Goal: Transaction & Acquisition: Register for event/course

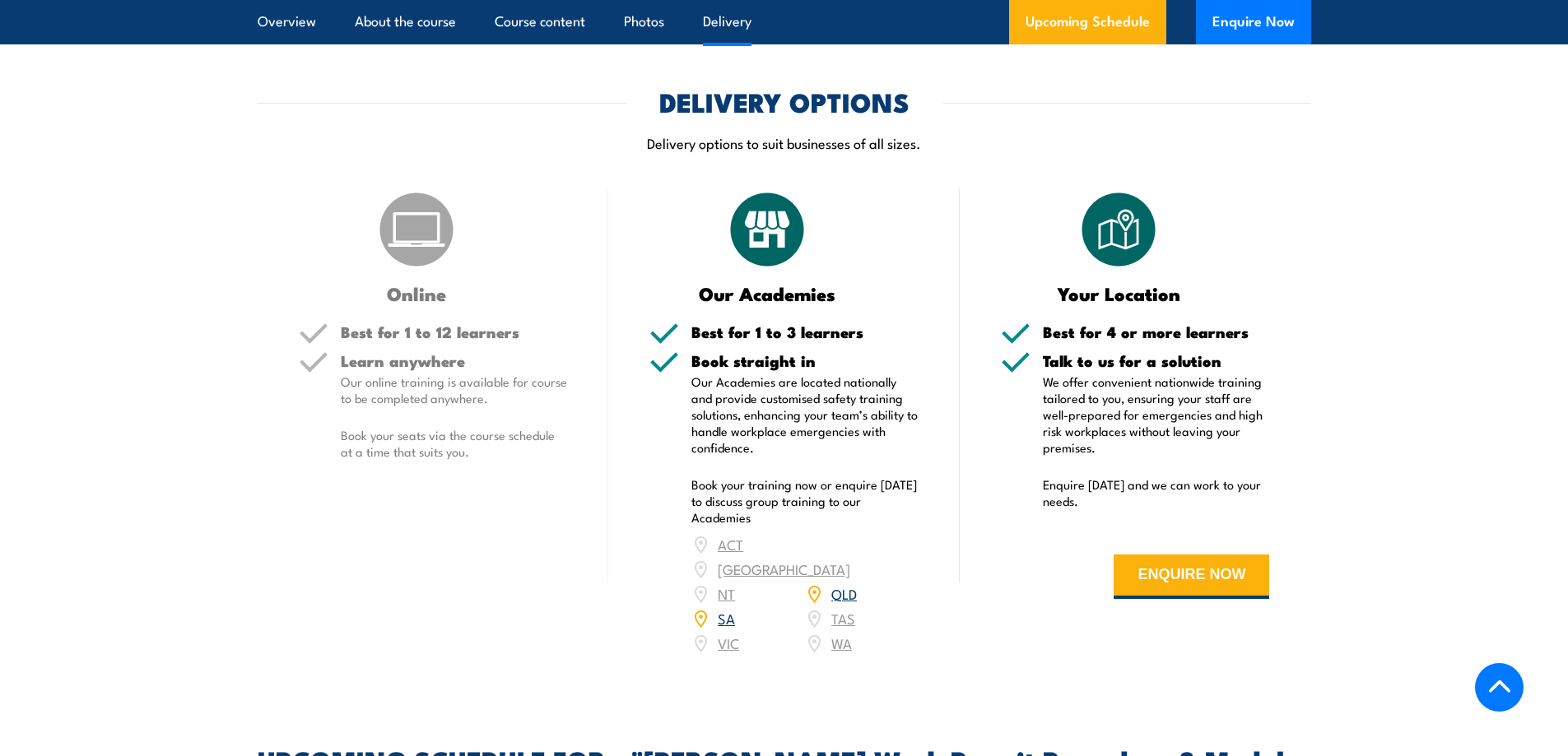
scroll to position [2386, 0]
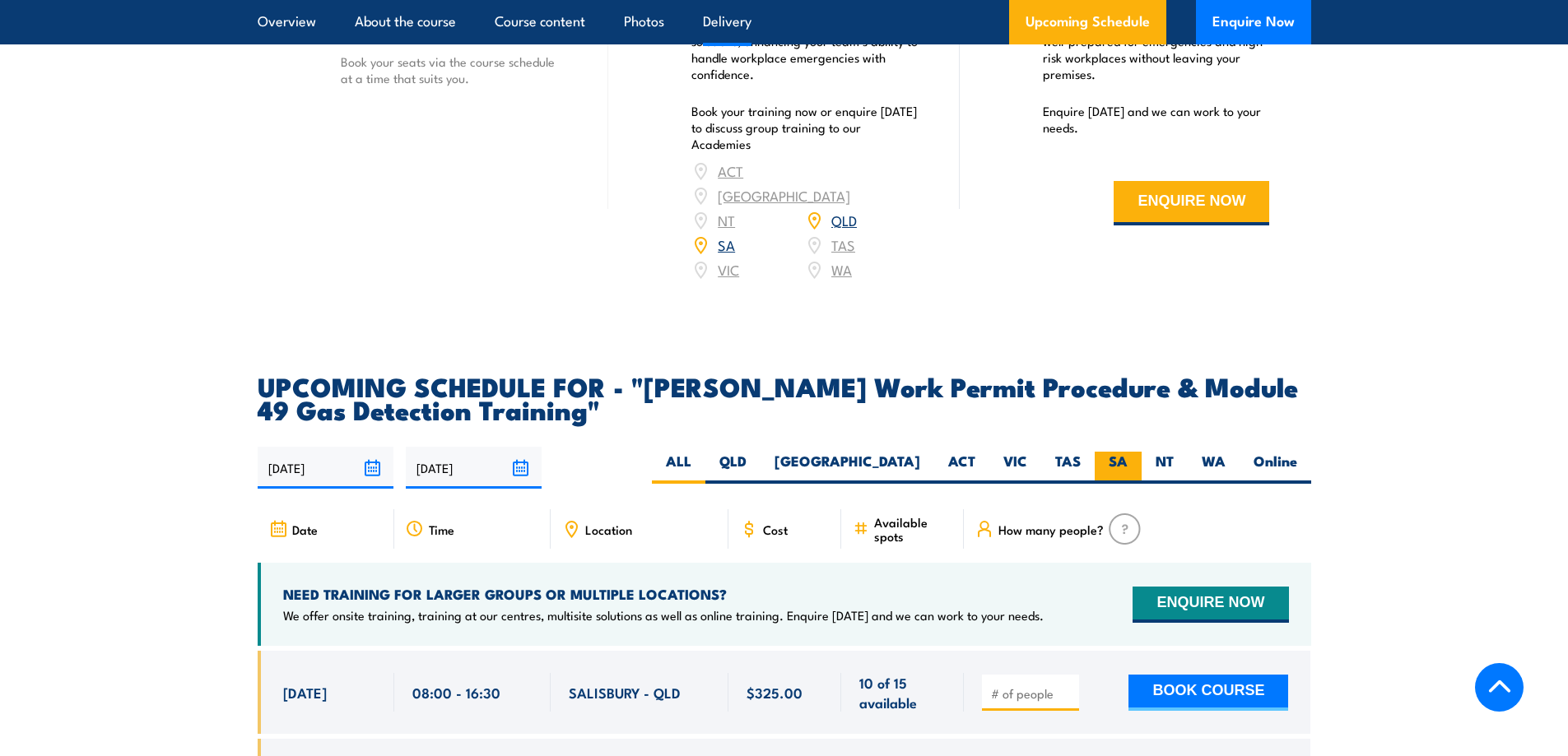
click at [1119, 452] on label "SA" at bounding box center [1118, 468] width 47 height 32
click at [1128, 452] on input "SA" at bounding box center [1132, 456] width 10 height 10
radio input "true"
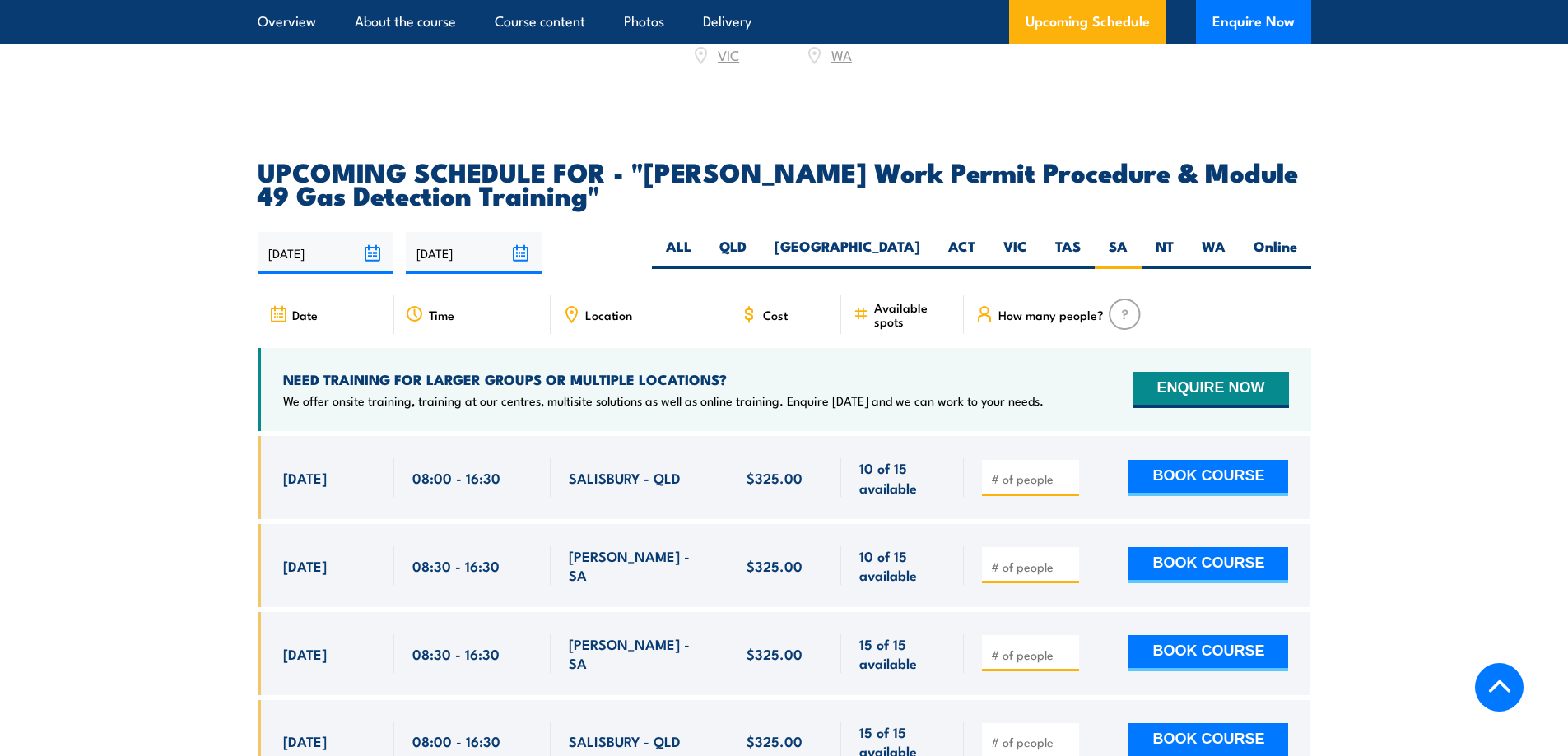
scroll to position [2633, 0]
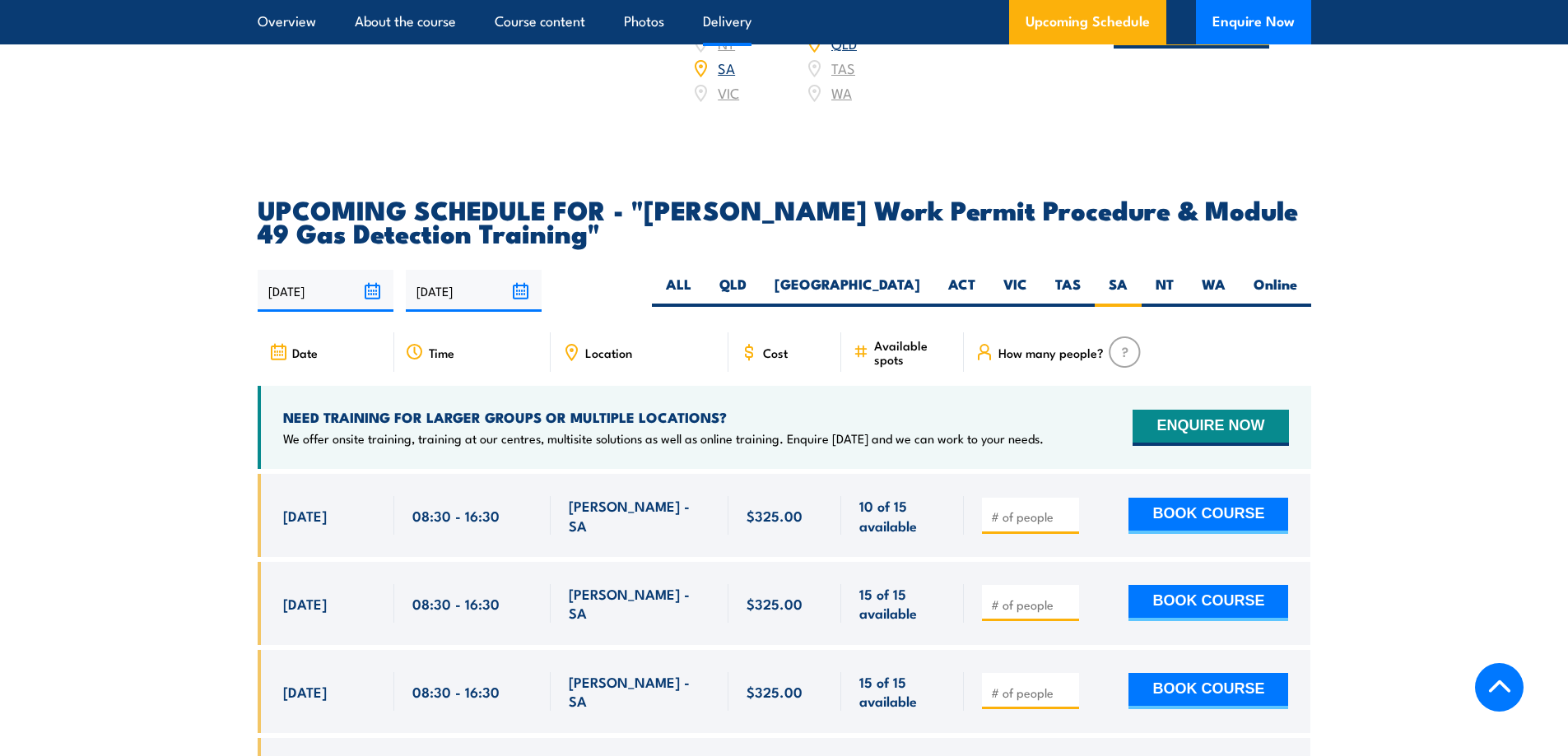
scroll to position [2717, 0]
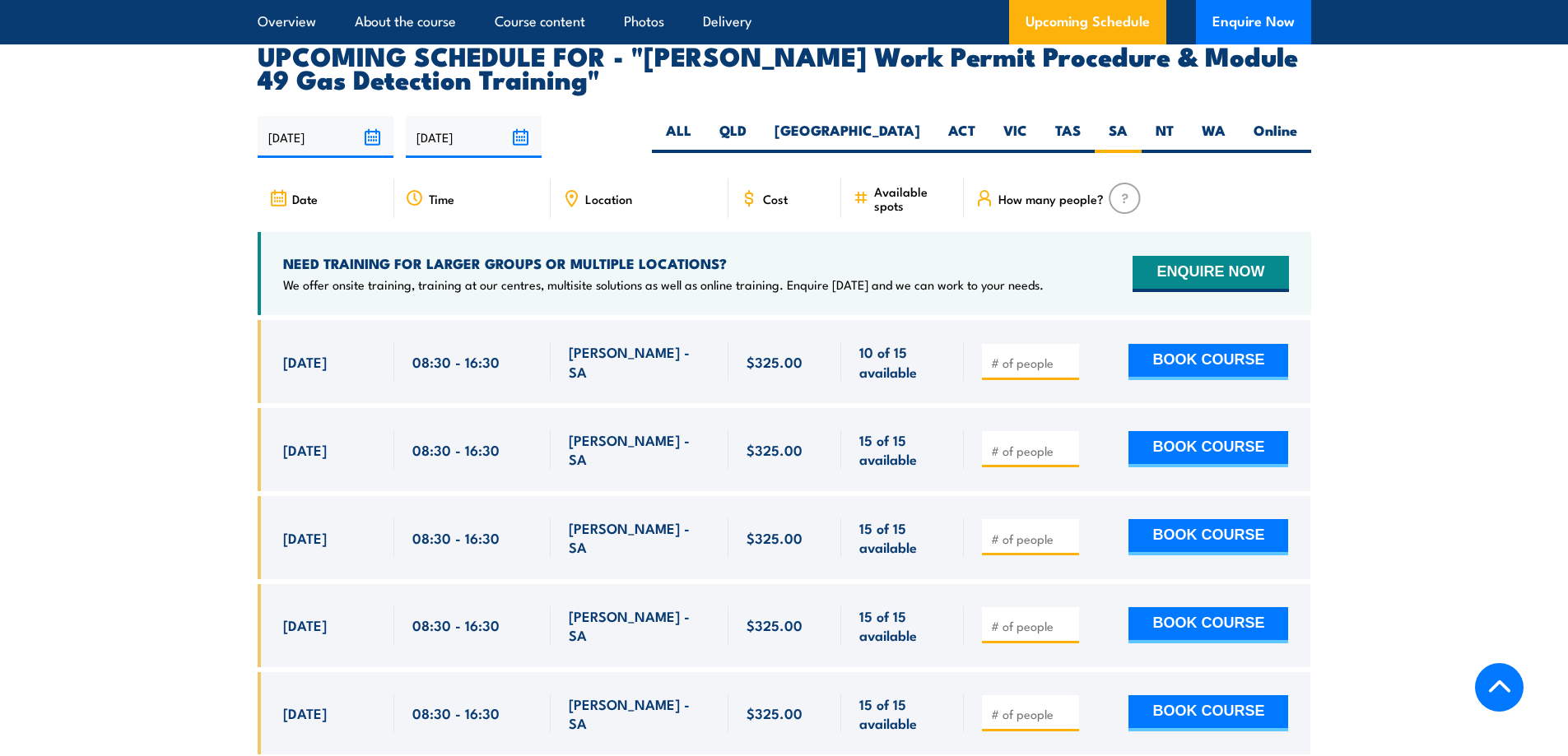
click at [1030, 354] on input "number" at bounding box center [1031, 362] width 82 height 16
type input "1"
click at [1208, 344] on button "BOOK COURSE" at bounding box center [1208, 362] width 160 height 36
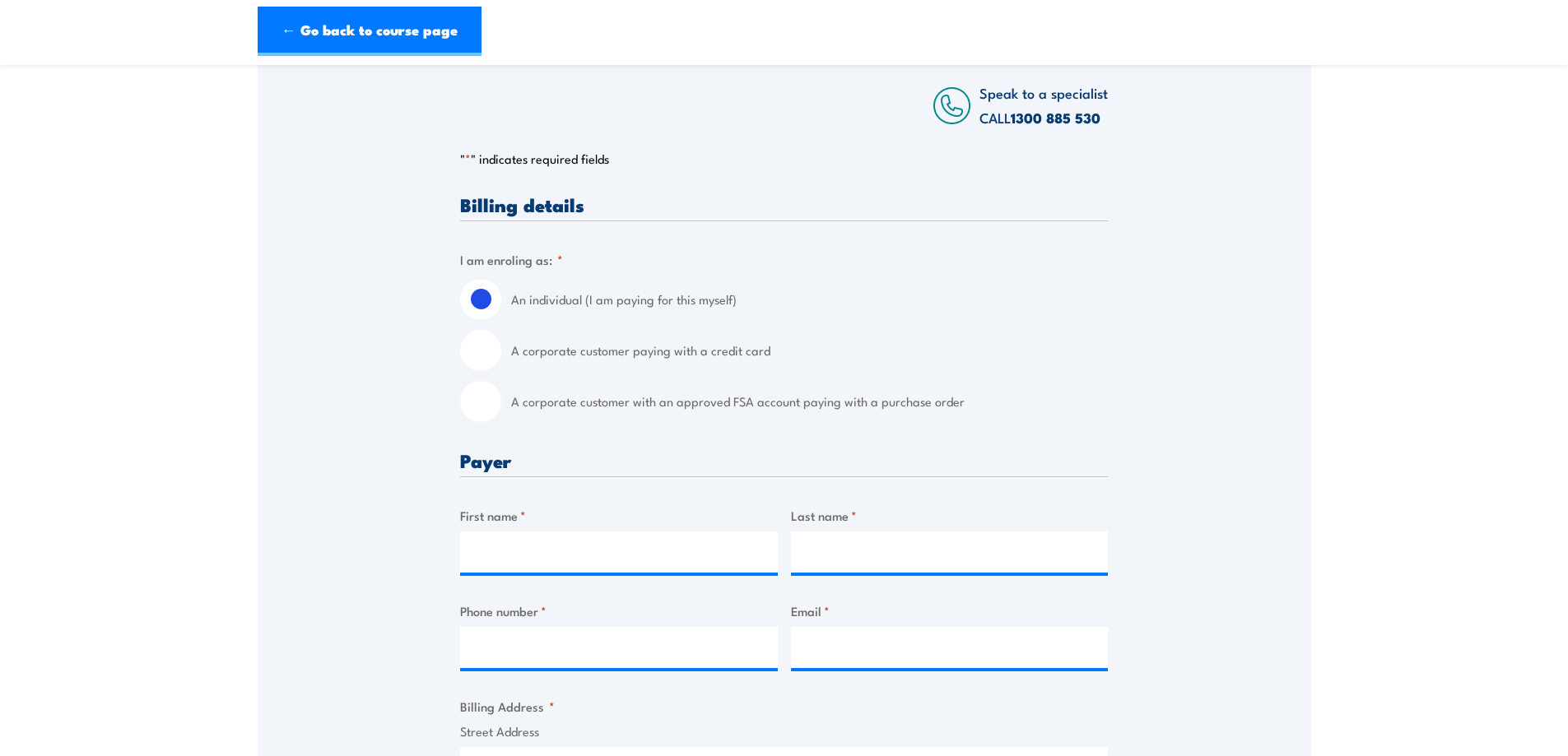
scroll to position [329, 0]
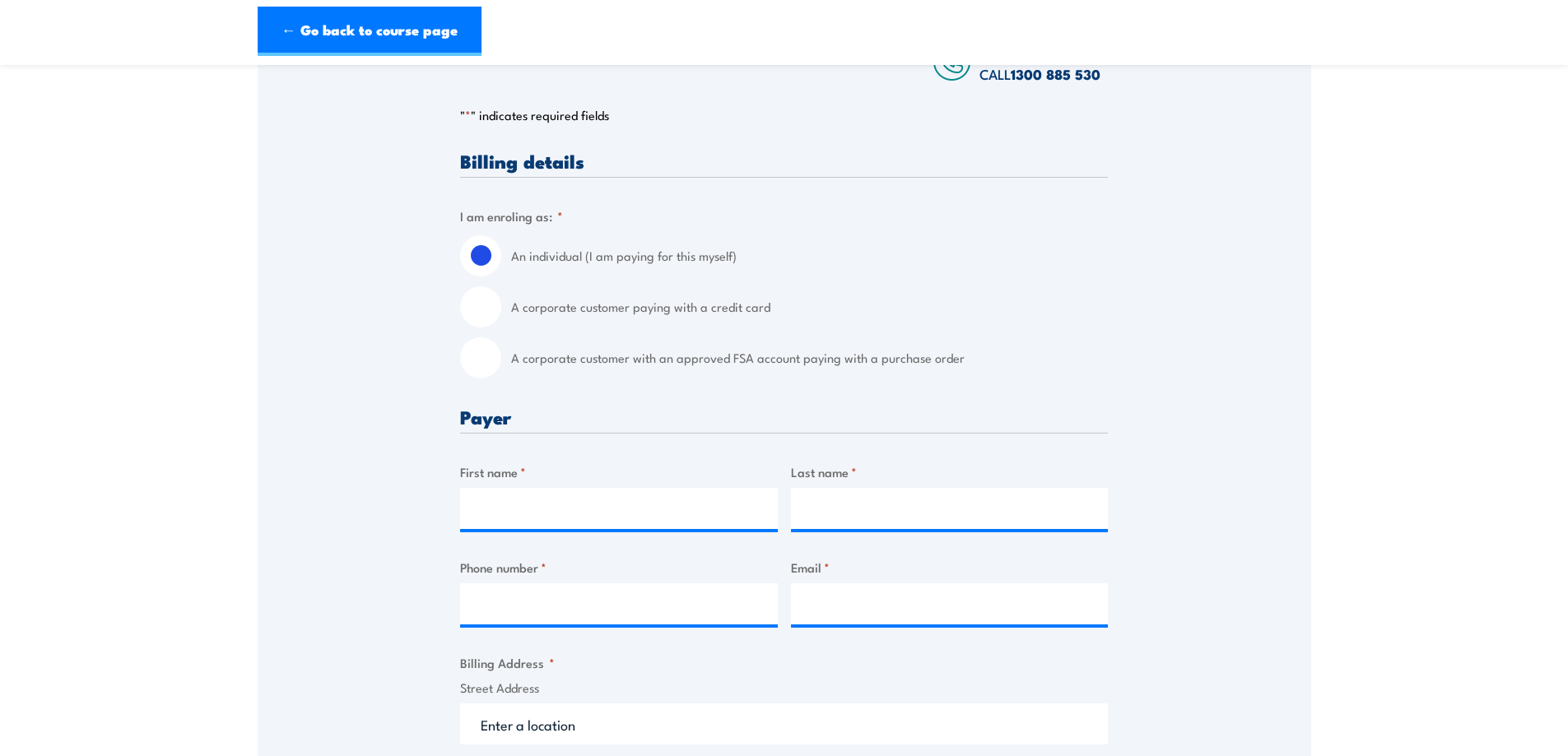
drag, startPoint x: 491, startPoint y: 357, endPoint x: 514, endPoint y: 339, distance: 29.2
click at [496, 350] on input "A corporate customer with an approved FSA account paying with a purchase order" at bounding box center [481, 358] width 42 height 42
radio input "true"
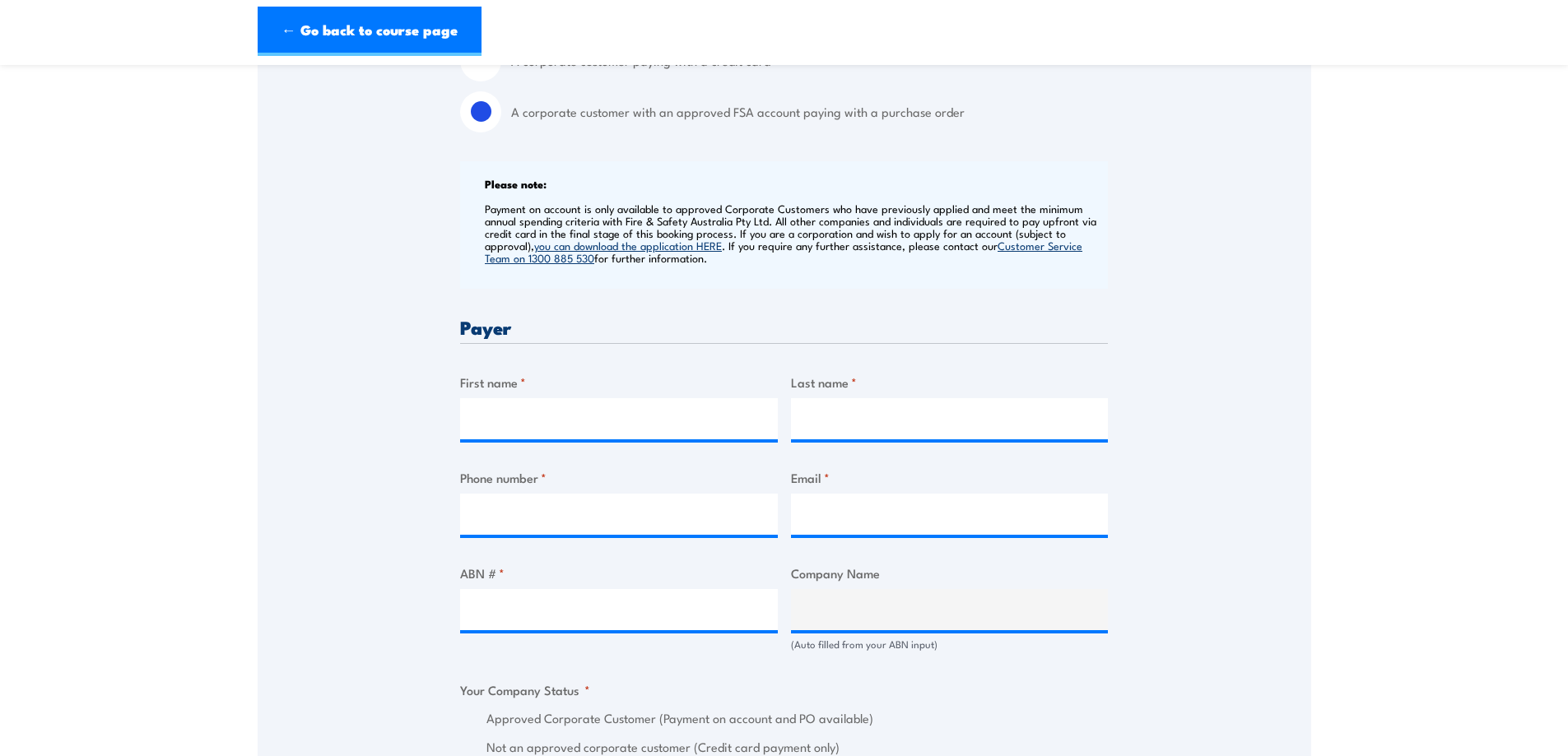
scroll to position [576, 0]
click at [554, 413] on input "First name *" at bounding box center [619, 419] width 318 height 42
click at [1444, 500] on section "Santos Work Permit Procedure & Module 49 Gas Detection Training 27 August 2025 …" at bounding box center [784, 634] width 1568 height 2256
click at [746, 423] on input "First name *" at bounding box center [619, 419] width 318 height 42
type input "Lisa"
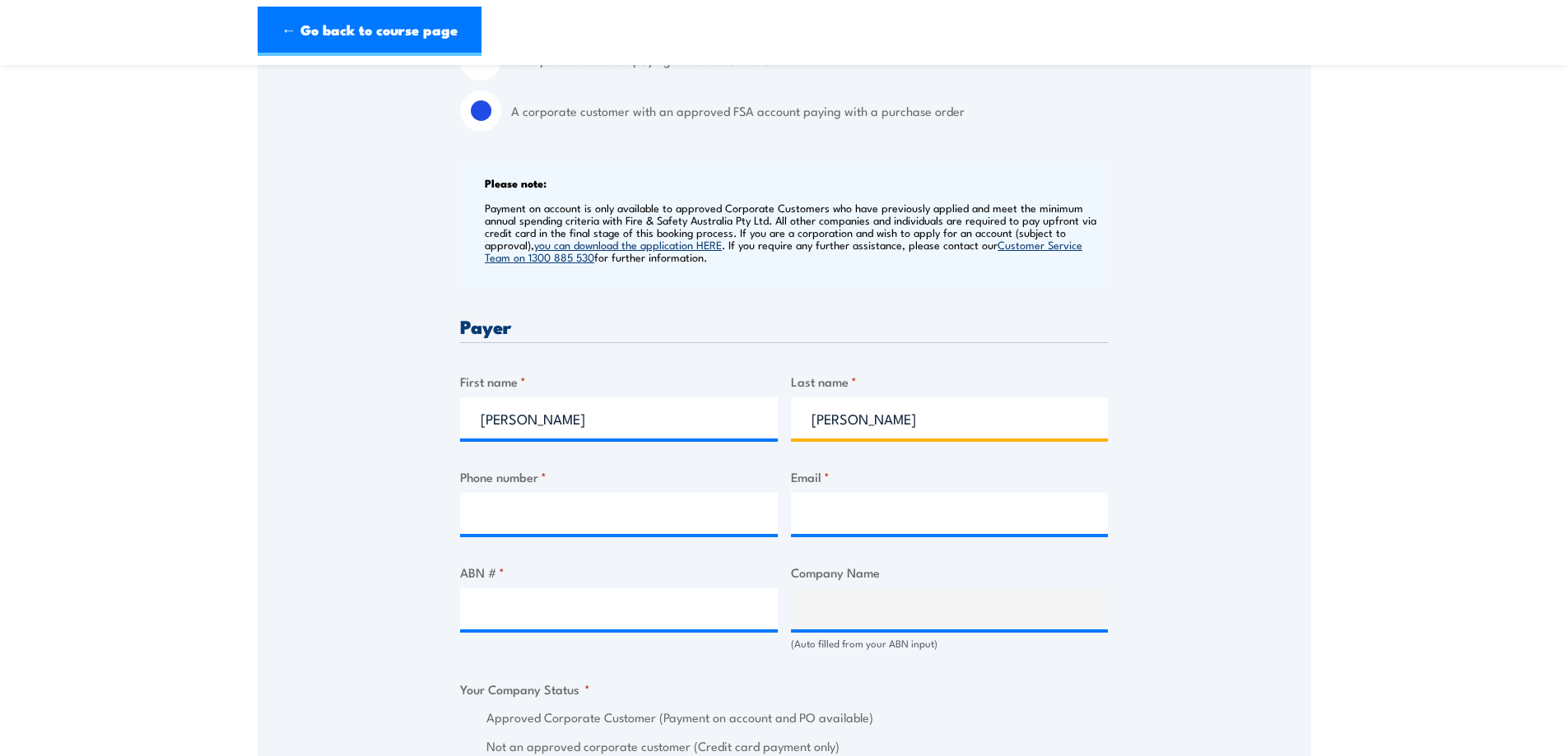
type input "Martin"
type input "l"
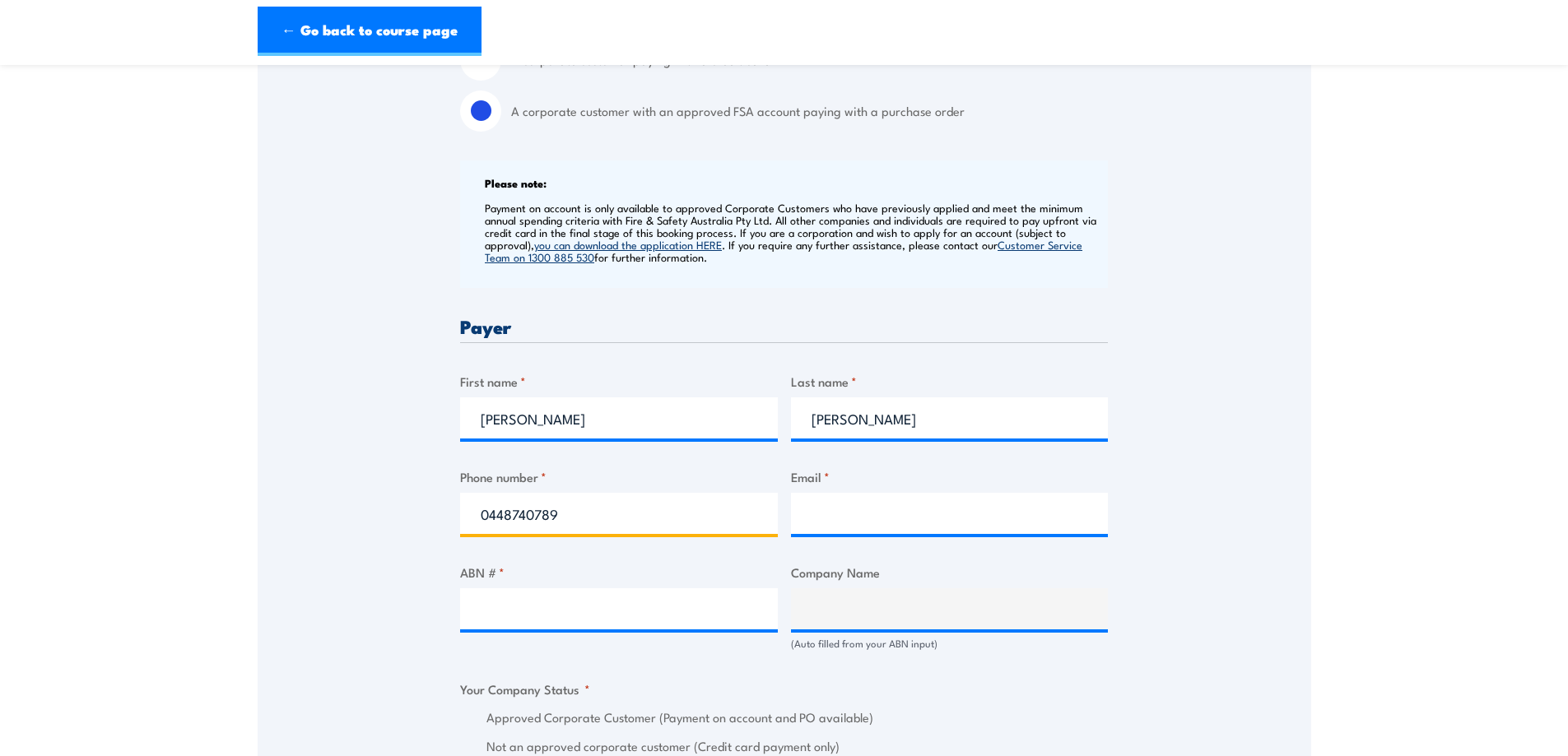
type input "0448740789"
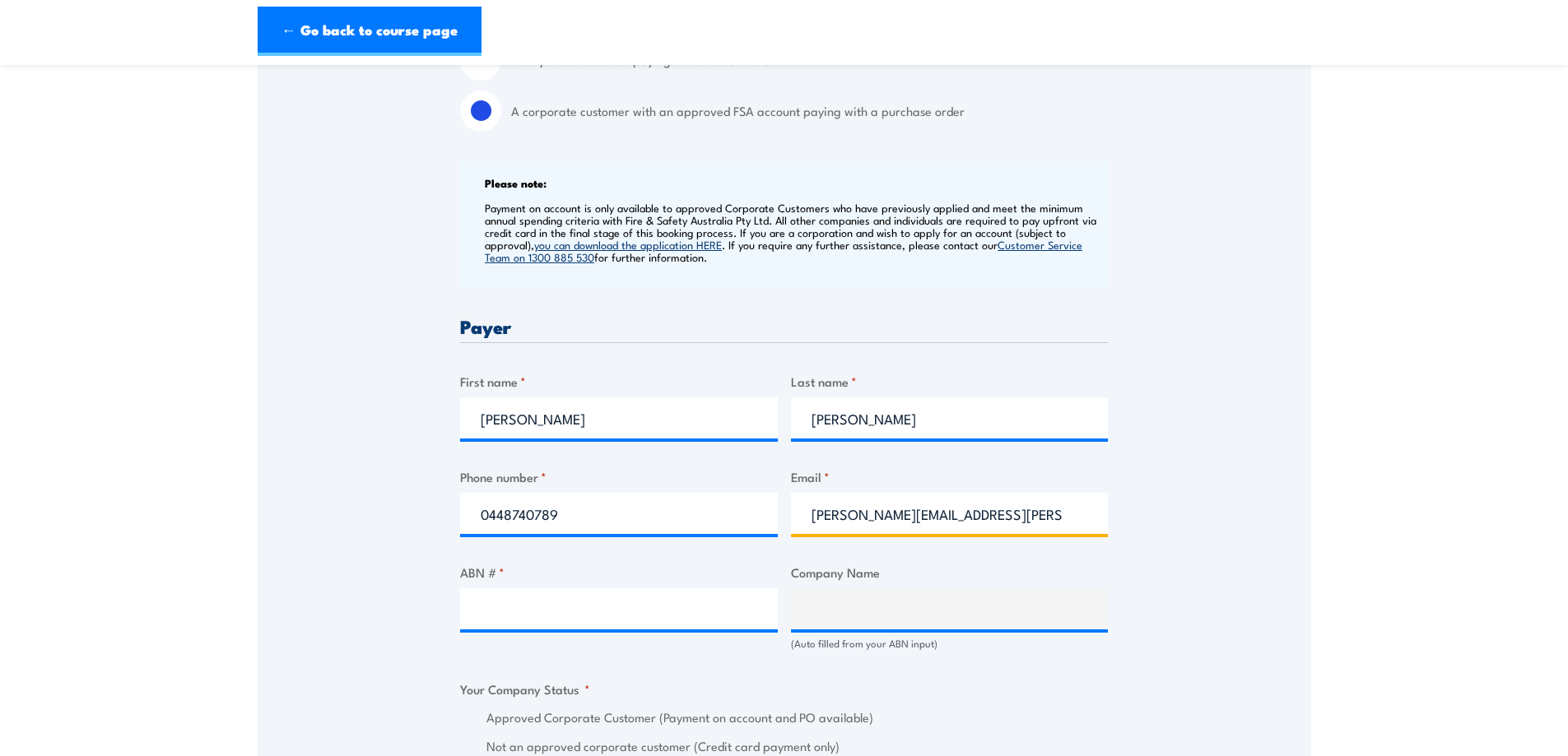
type input "lisa.martin@mbcivil.com"
click at [595, 595] on input "ABN # *" at bounding box center [619, 610] width 318 height 42
paste input "71 008 175 835"
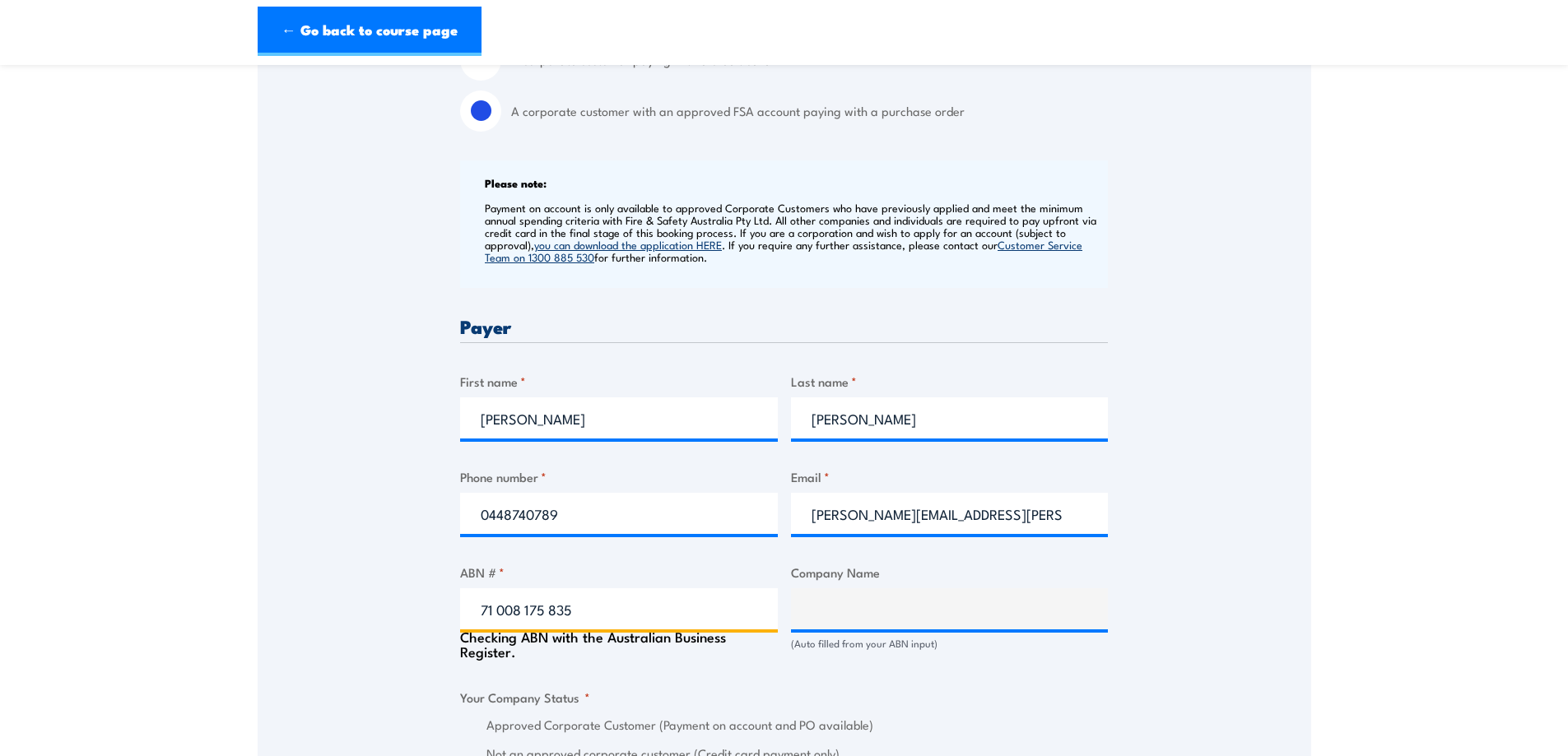
type input "71 008 175 835"
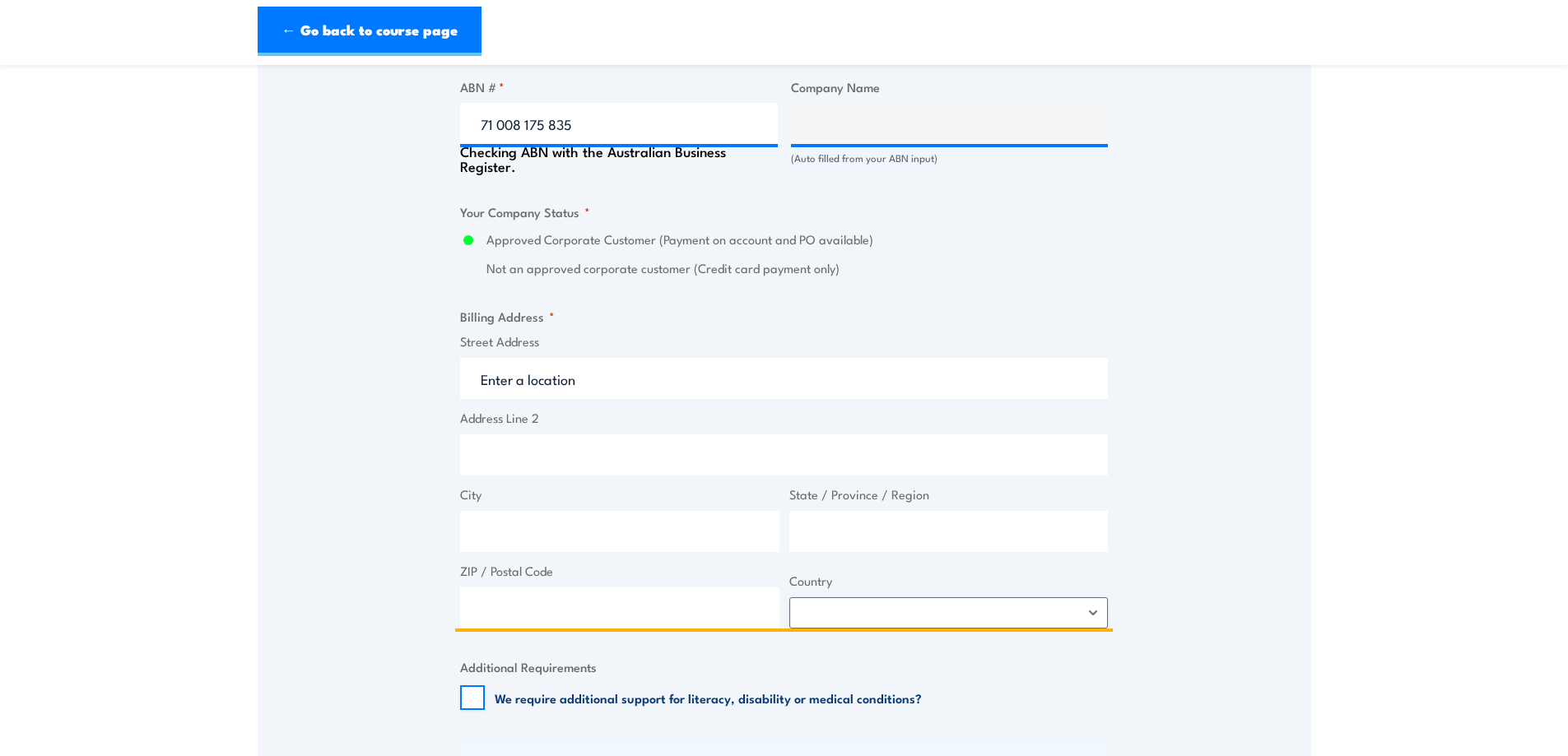
type input "M & B CIVIL PTY. LIMITED"
radio input "true"
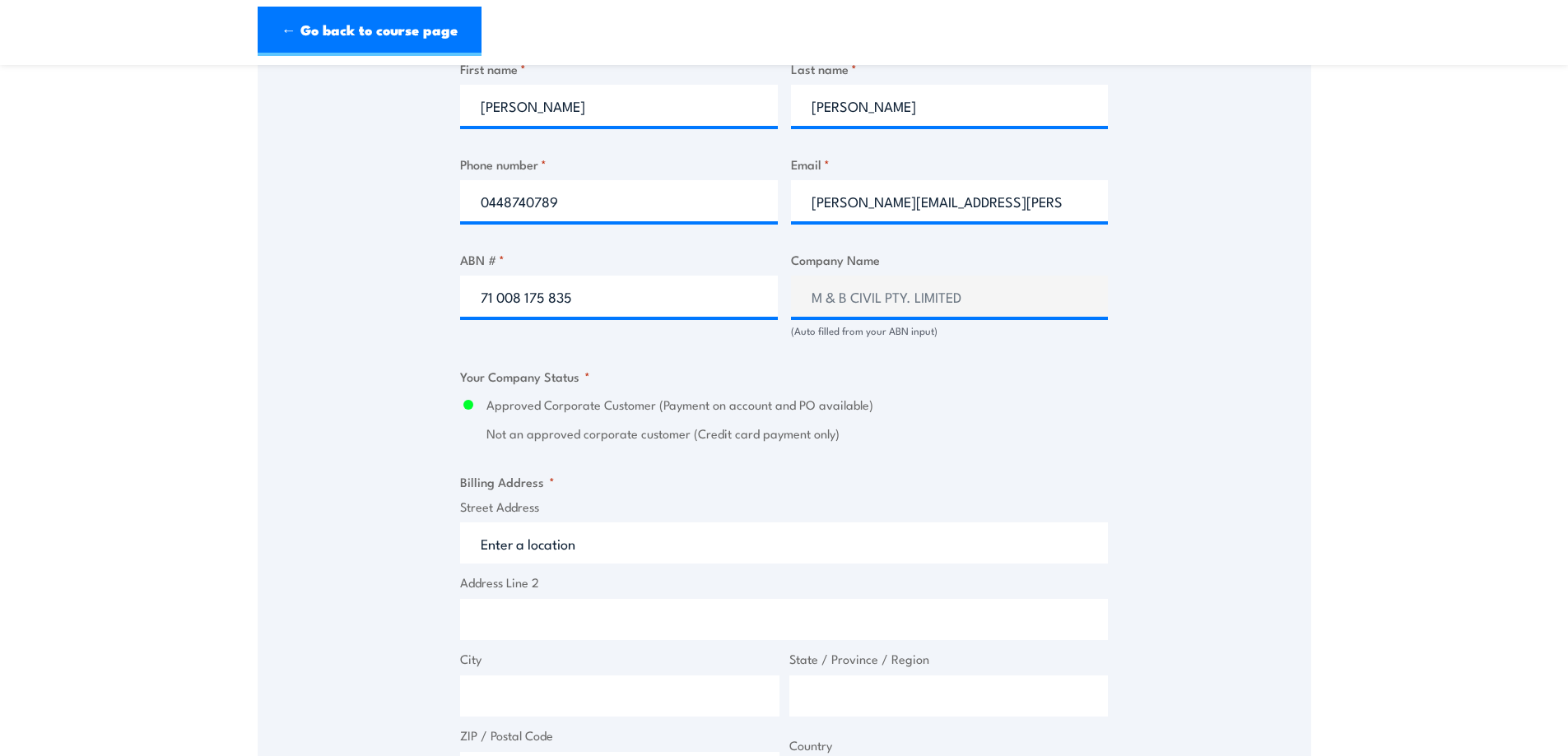
scroll to position [897, 0]
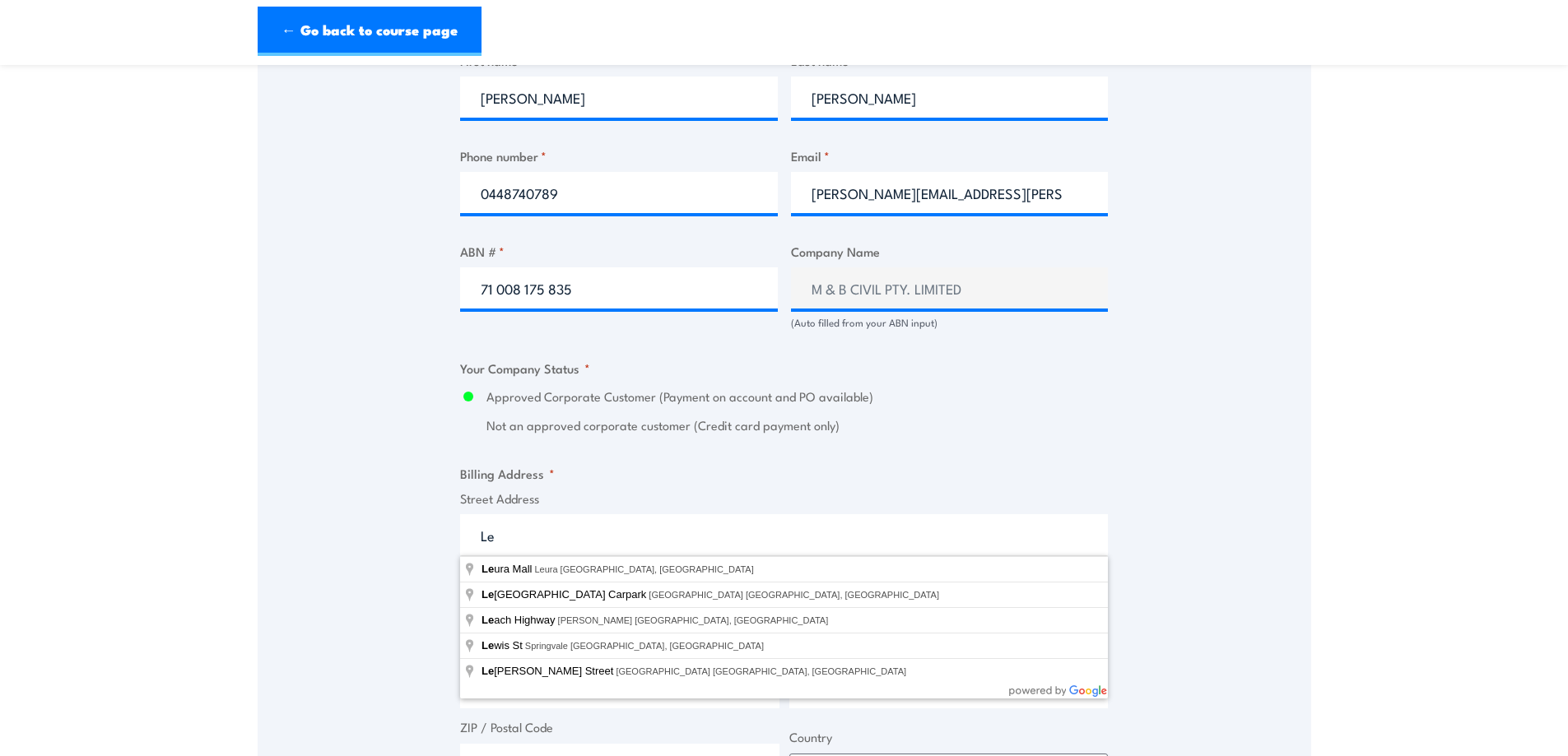
type input "L"
type input "170 Fullarton Road, Dulwich SA, Australia"
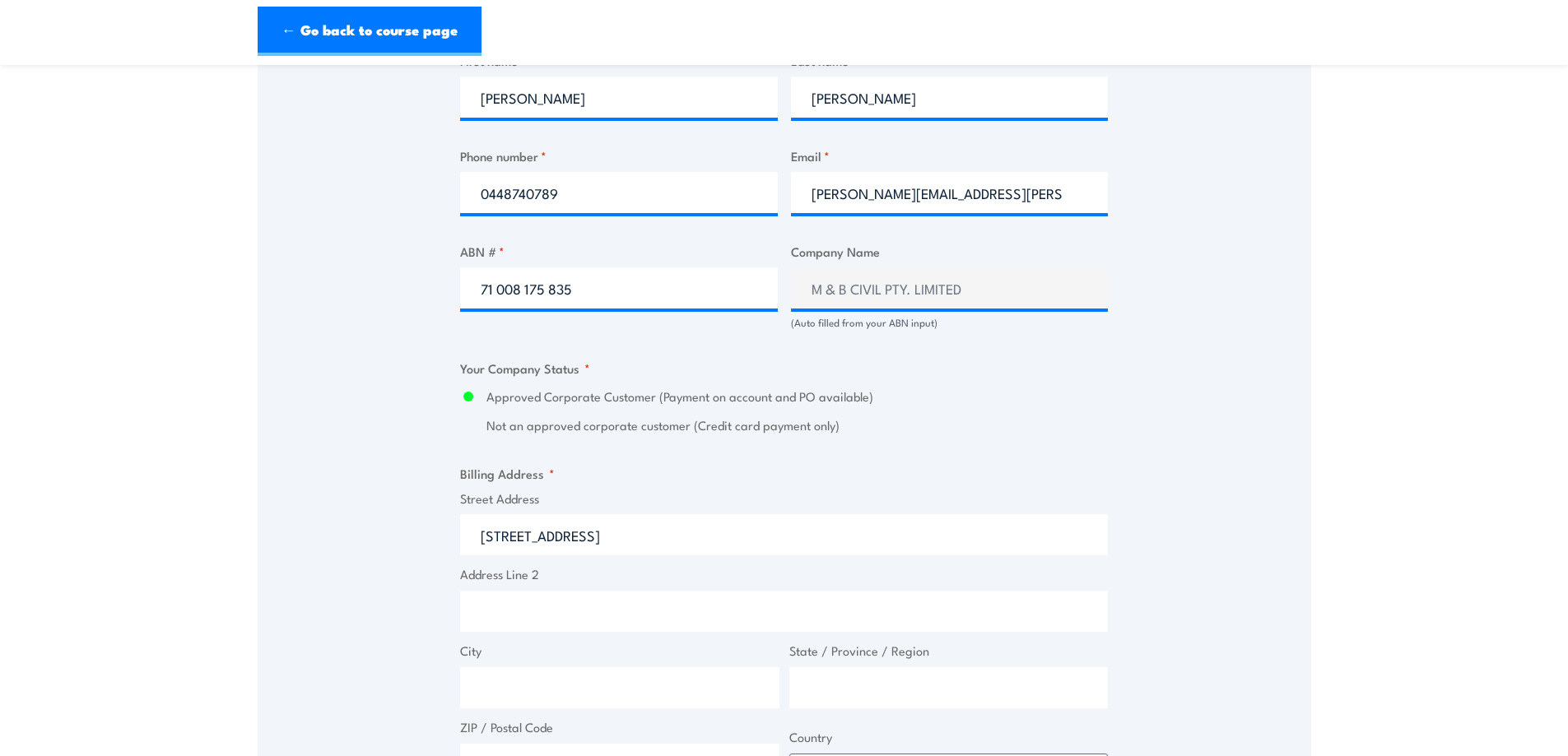
type input "170 Fullarton Rd"
type input "Dulwich"
type input "South Australia"
type input "5065"
select select "Australia"
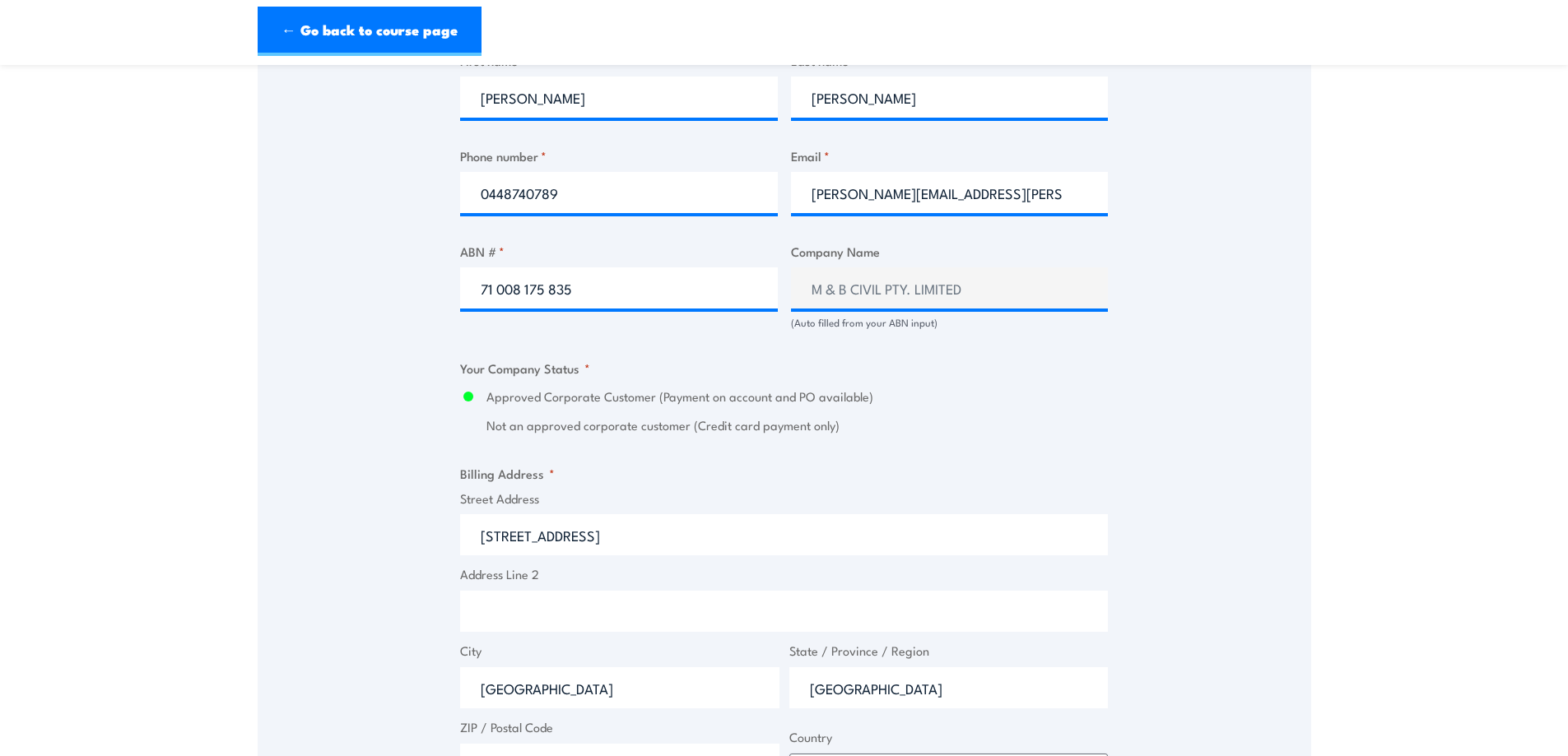
click at [690, 588] on span "Address Line 2" at bounding box center [784, 598] width 658 height 67
click at [679, 602] on input "Address Line 2" at bounding box center [784, 611] width 647 height 42
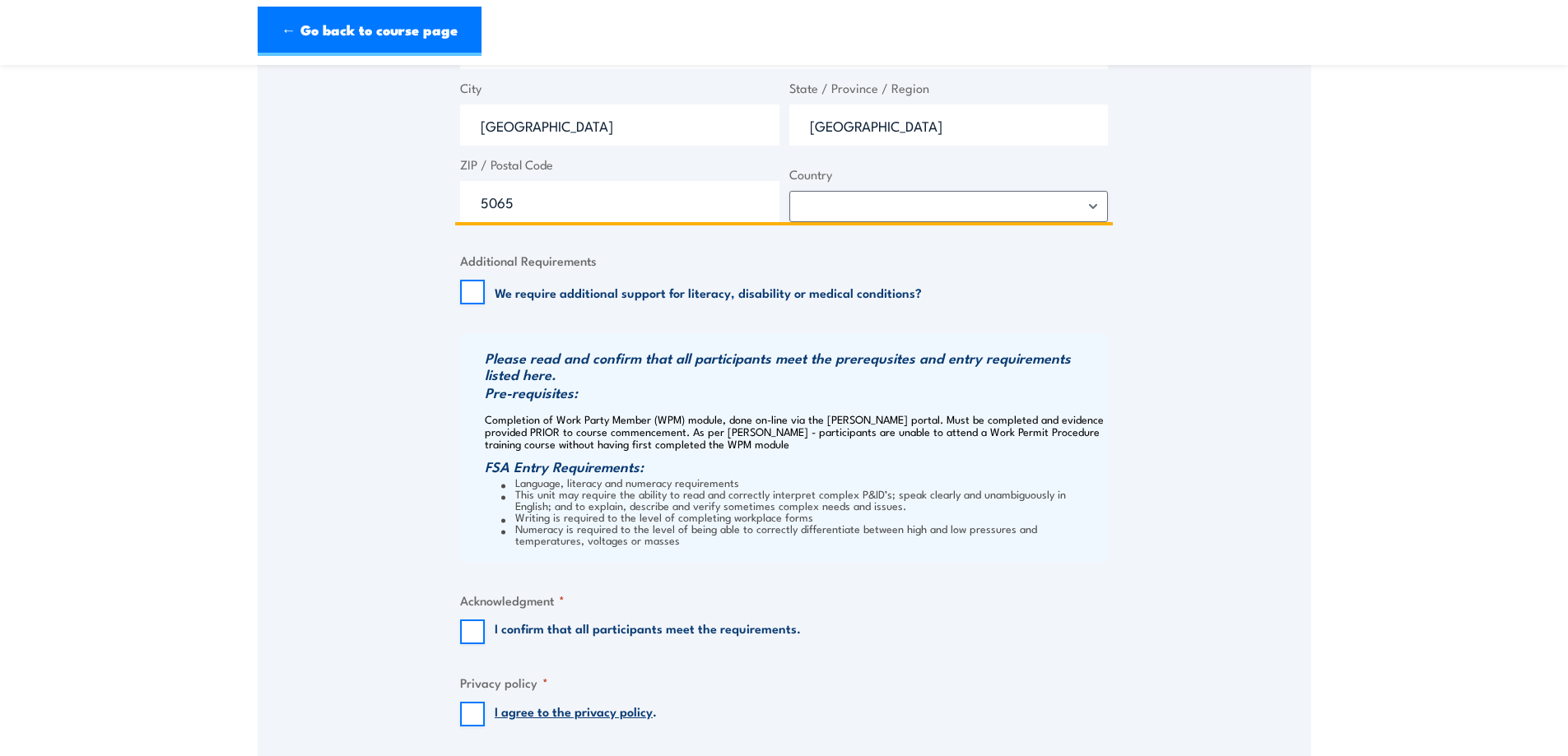
scroll to position [1555, 0]
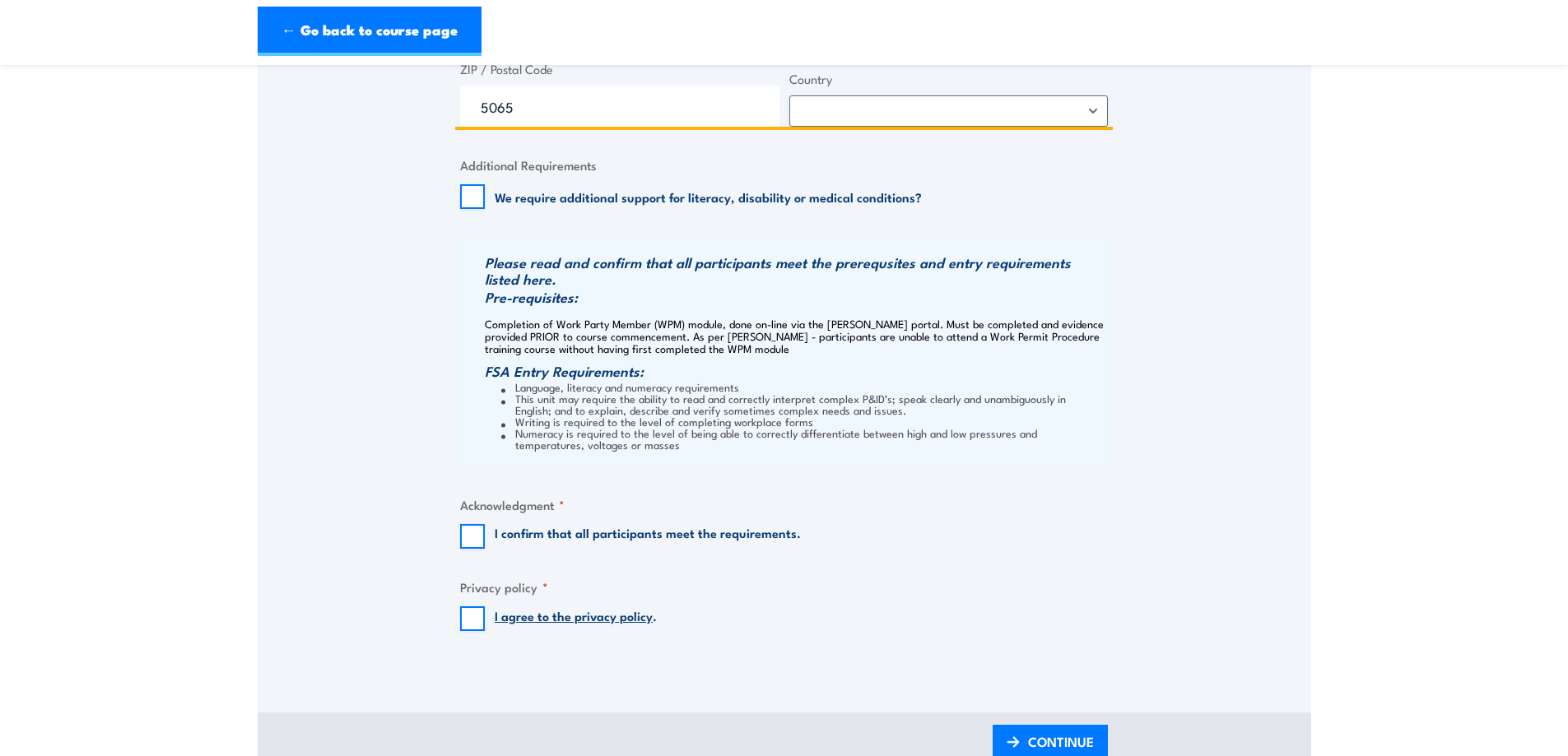
type input "Level 2"
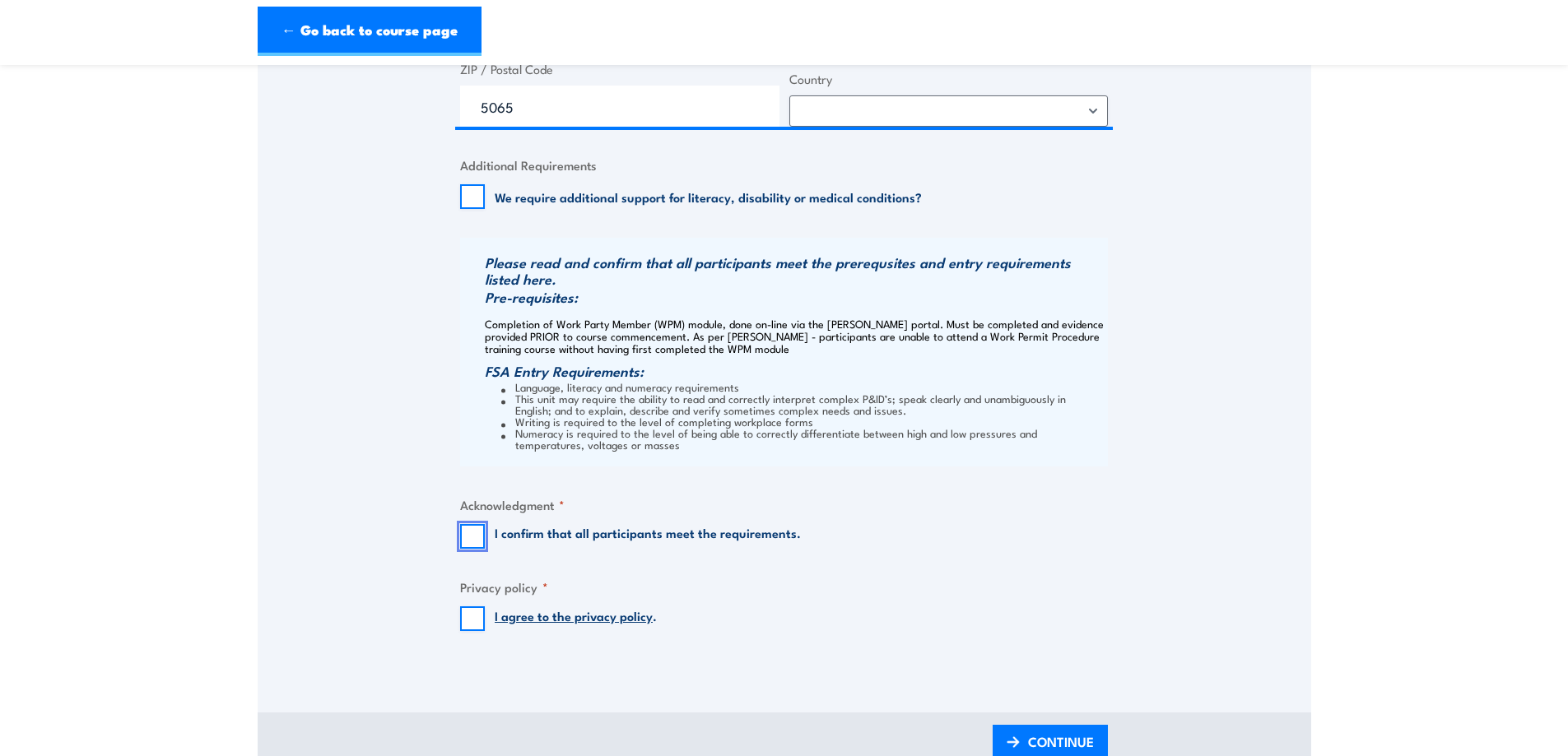
click at [464, 531] on input "I confirm that all participants meet the requirements." at bounding box center [473, 537] width 25 height 25
checkbox input "true"
click at [463, 624] on input "I agree to the privacy policy ." at bounding box center [473, 619] width 25 height 25
checkbox input "true"
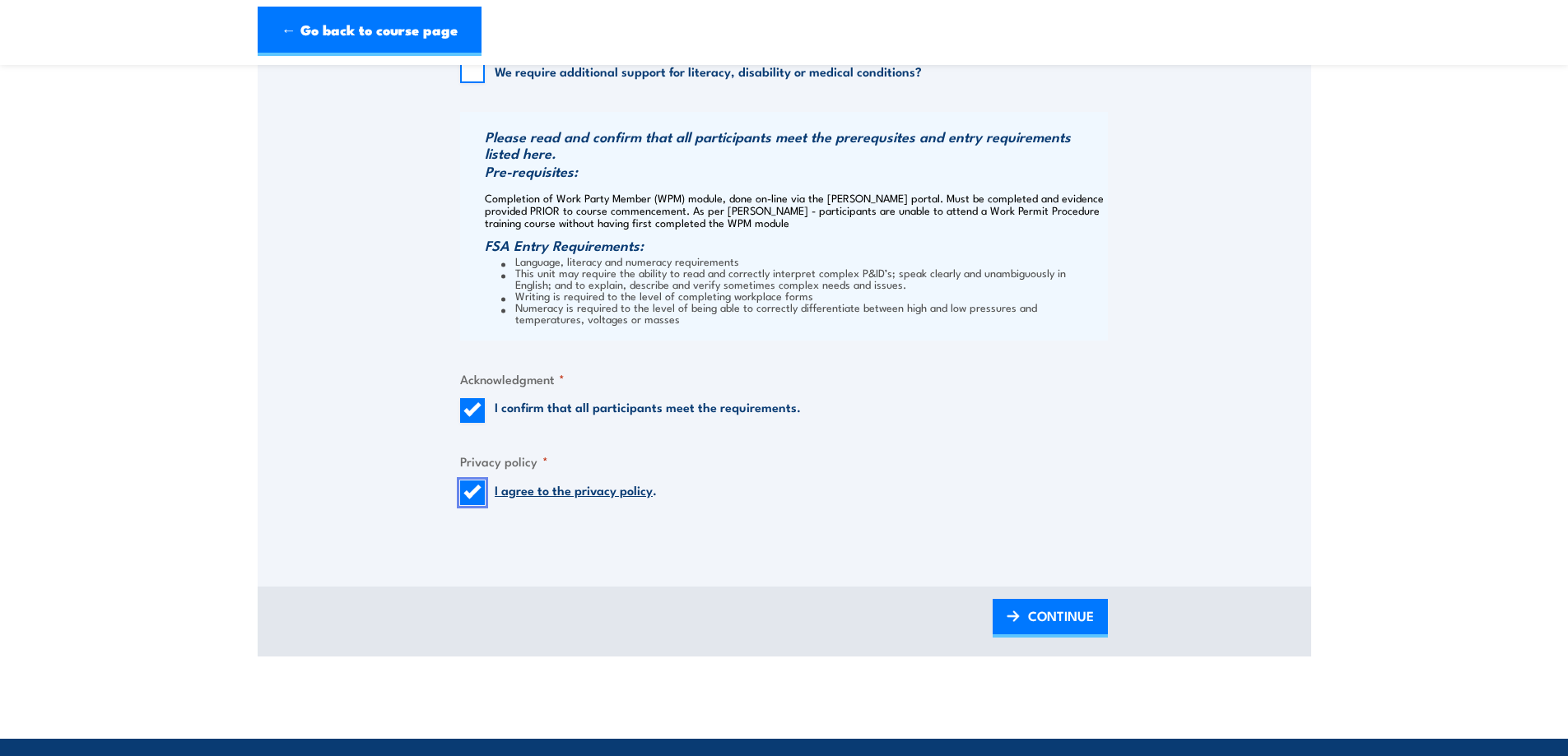
scroll to position [1802, 0]
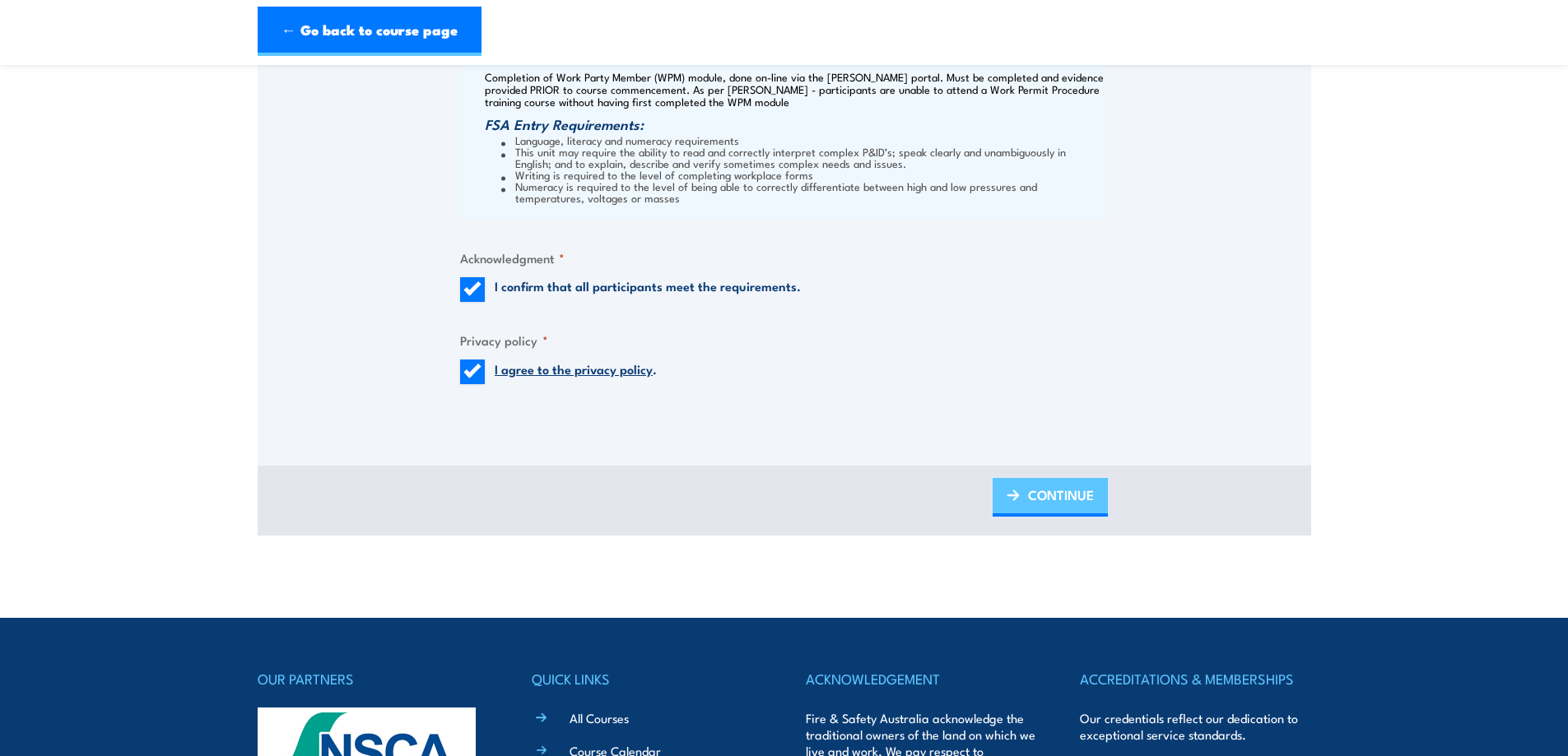
click at [1057, 498] on span "CONTINUE" at bounding box center [1061, 495] width 66 height 43
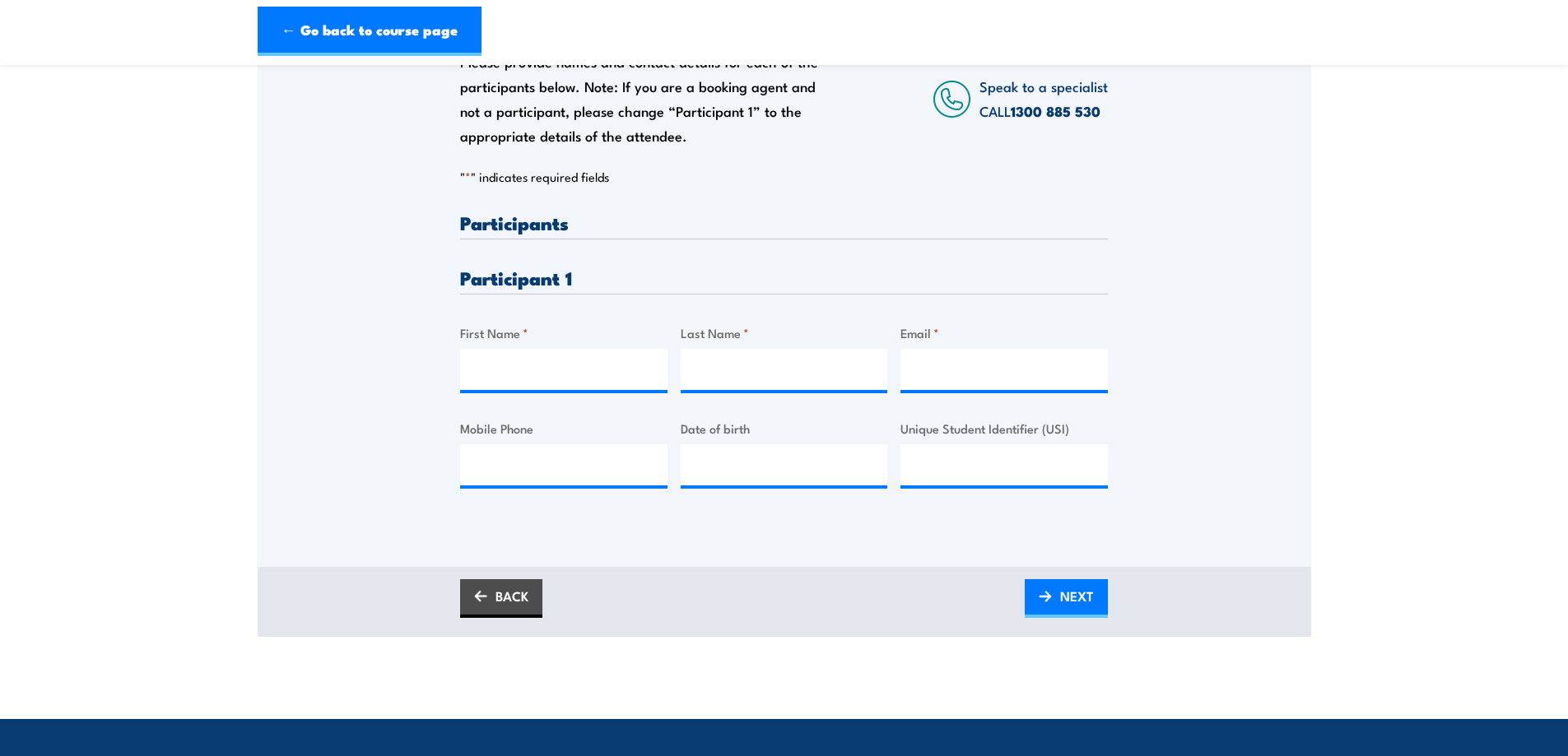
scroll to position [329, 0]
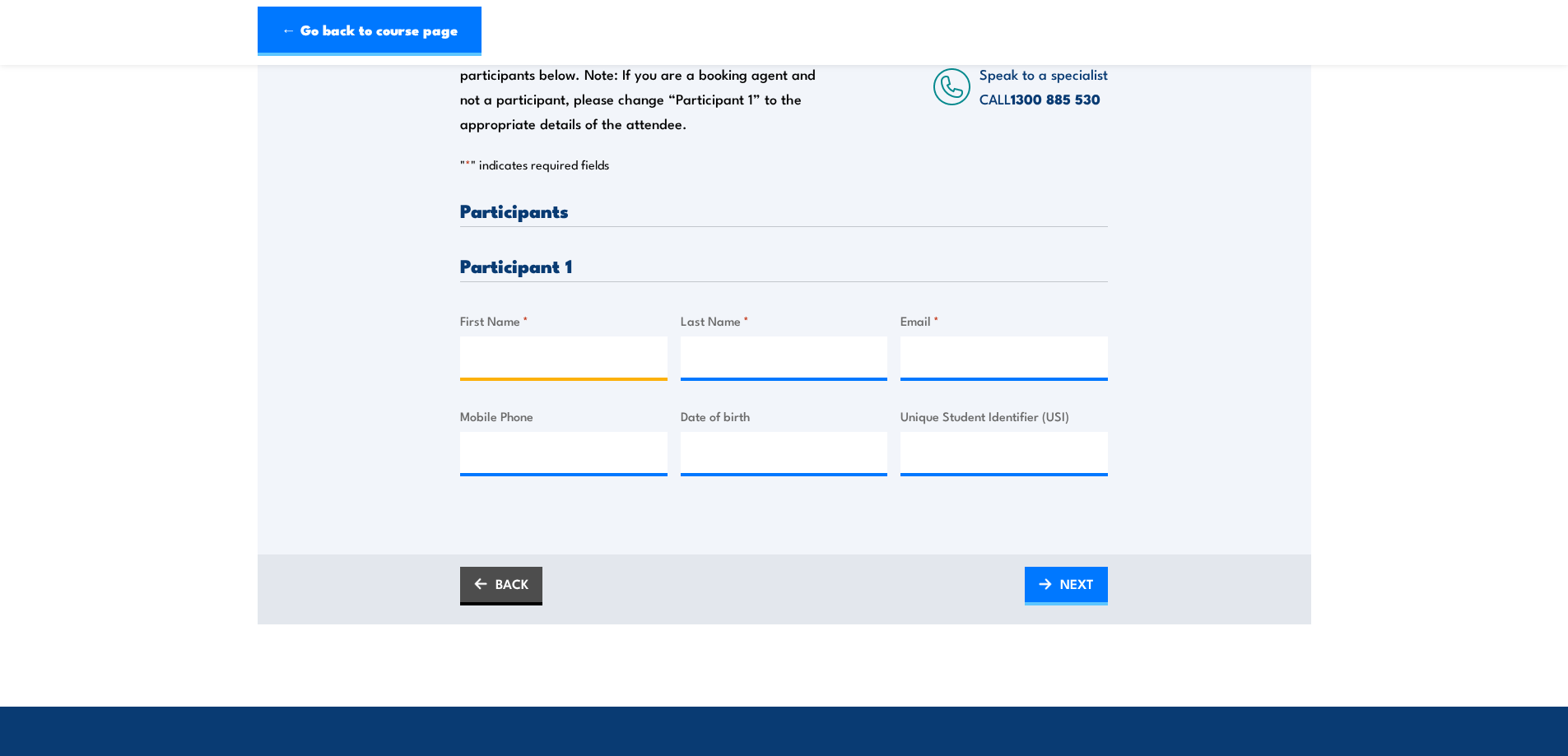
click at [584, 357] on input "First Name *" at bounding box center [563, 357] width 207 height 42
type input "Matthew"
type input "Pope"
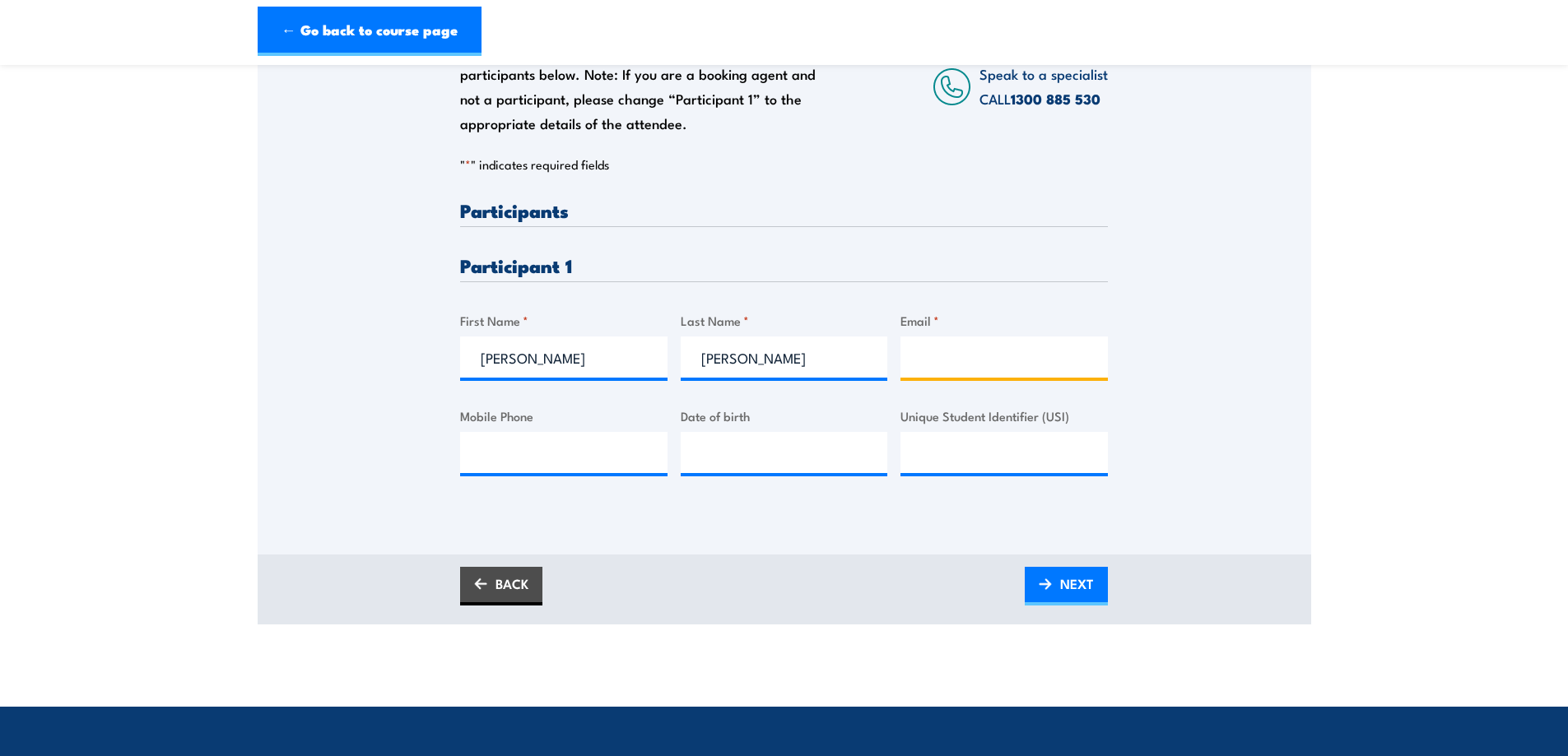
click at [979, 350] on input "Email *" at bounding box center [1004, 357] width 207 height 42
paste input "popey25.mp@gmail.com"
type input "popey25.mp@gmail.com"
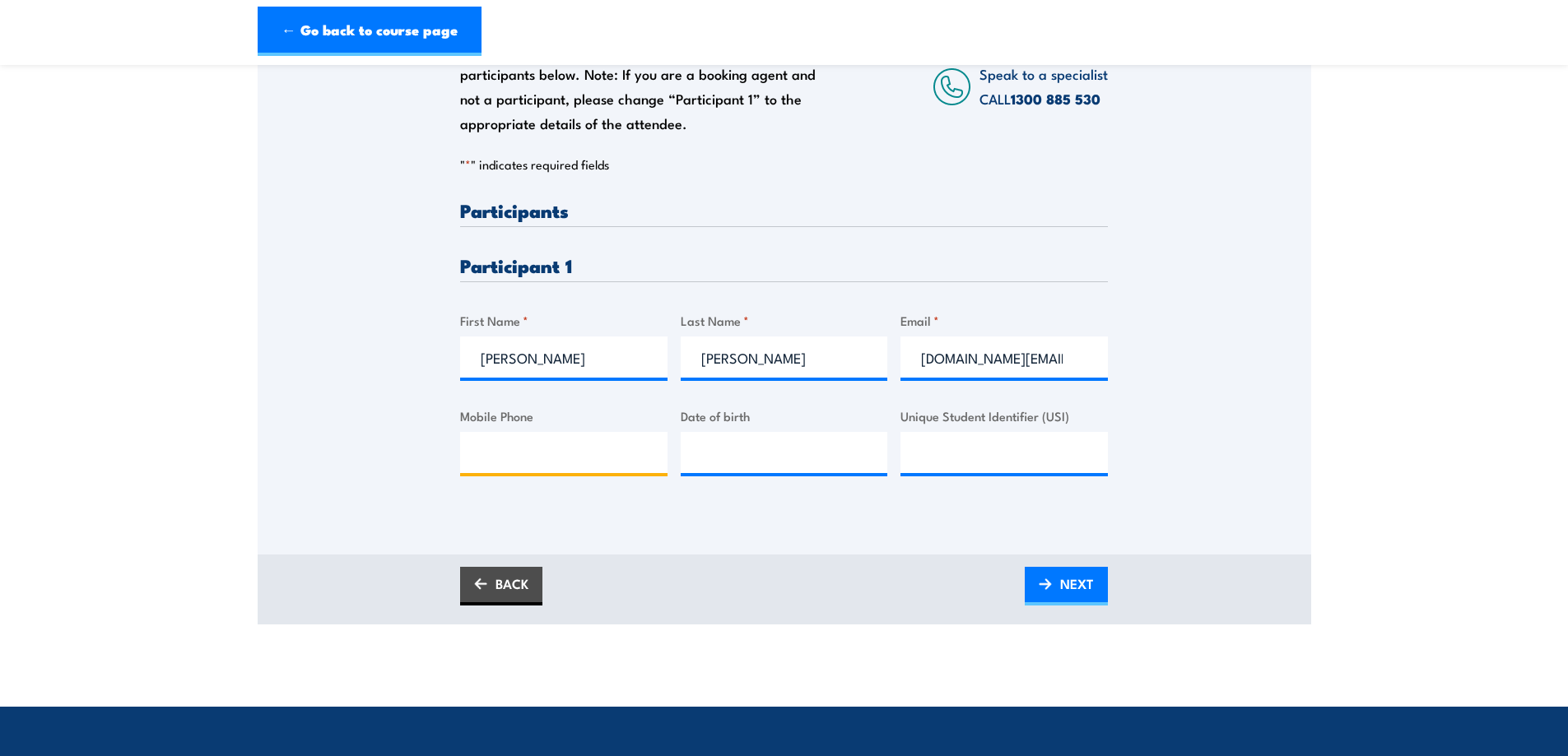
click at [567, 467] on input "Mobile Phone" at bounding box center [563, 453] width 207 height 42
paste input "0438 840 620"
type input "0438 840 620"
type input "__/__/____"
click at [775, 451] on input "__/__/____" at bounding box center [784, 453] width 207 height 42
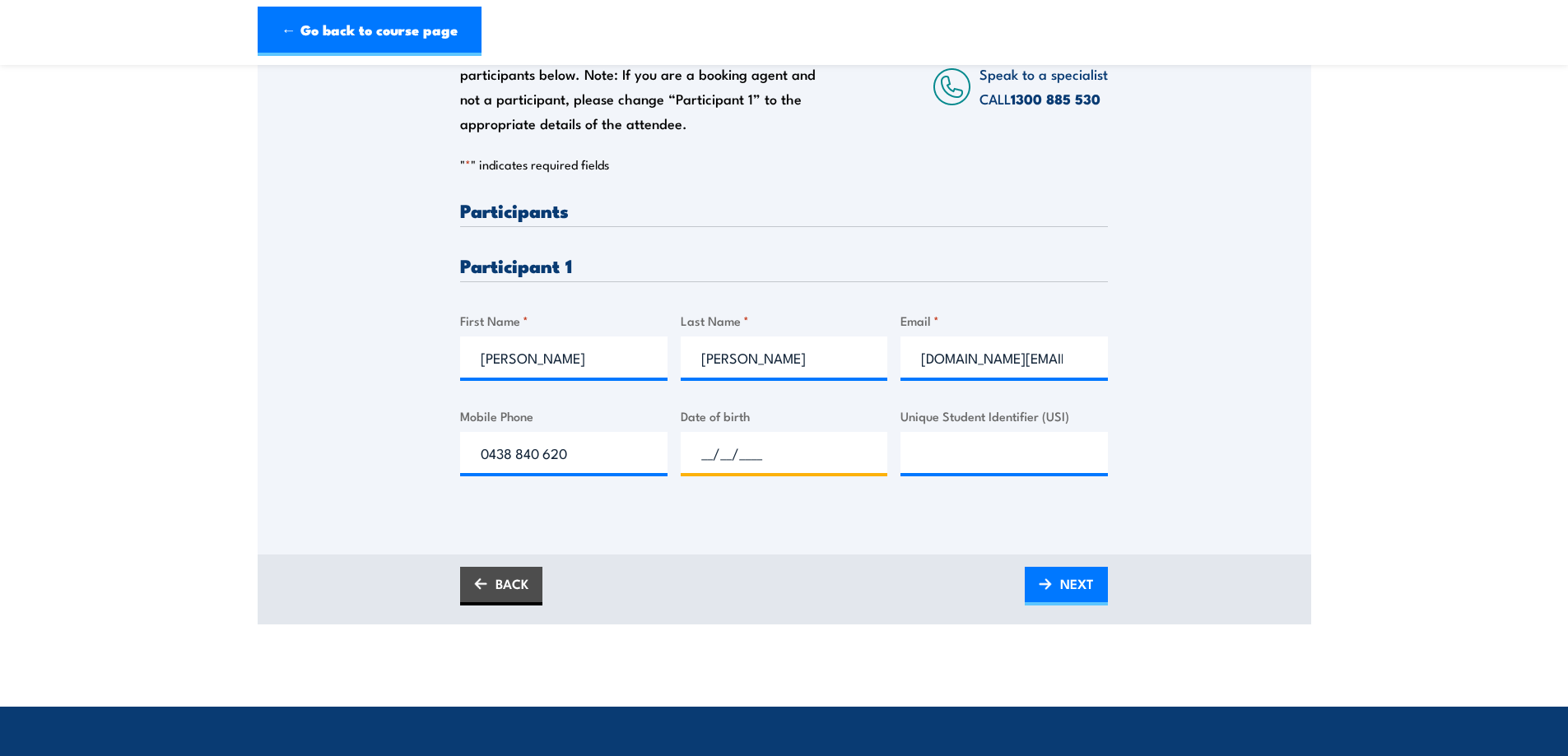
click at [698, 450] on input "__/__/____" at bounding box center [784, 453] width 207 height 42
type input "28/07/1988"
click at [1077, 577] on span "NEXT" at bounding box center [1077, 584] width 34 height 43
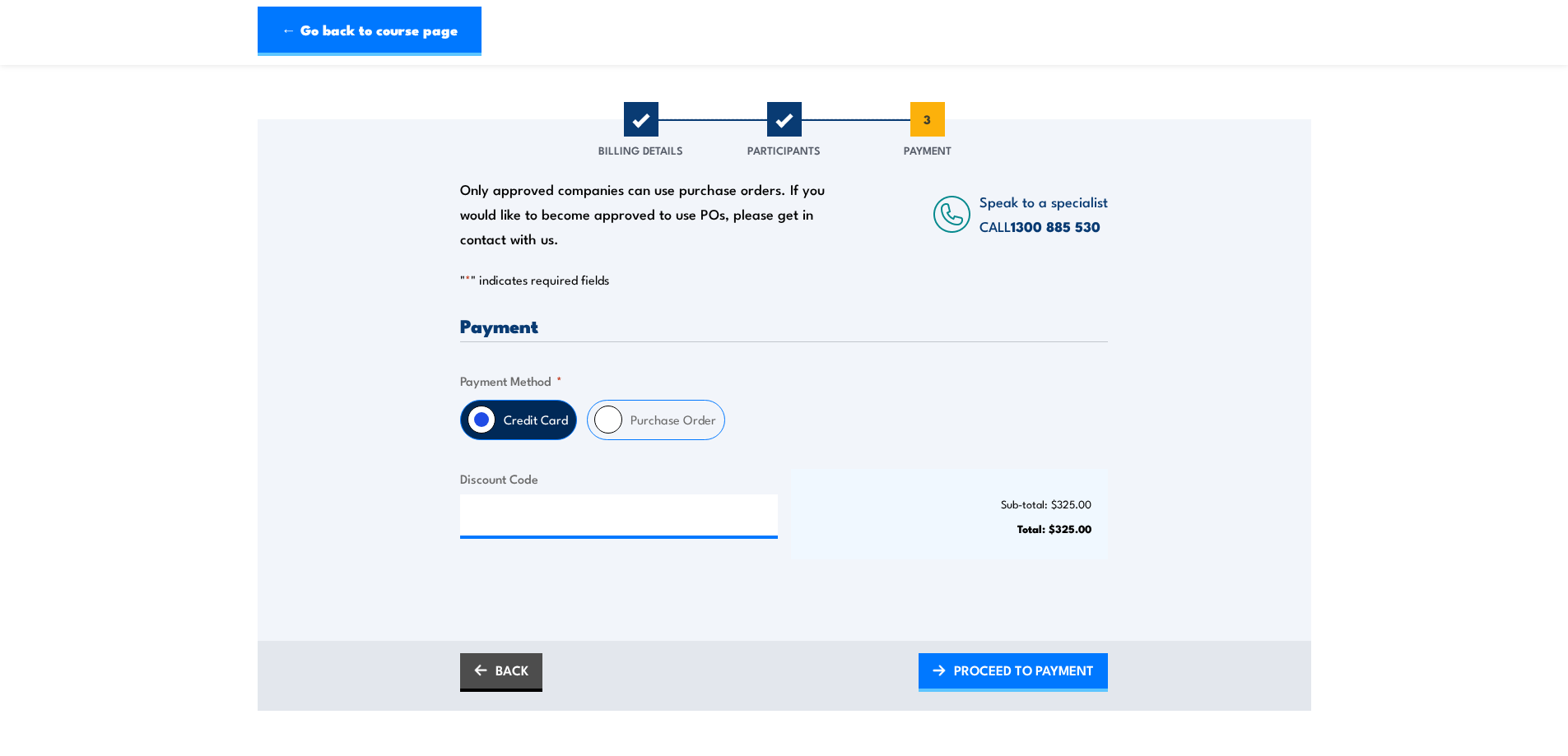
scroll to position [247, 0]
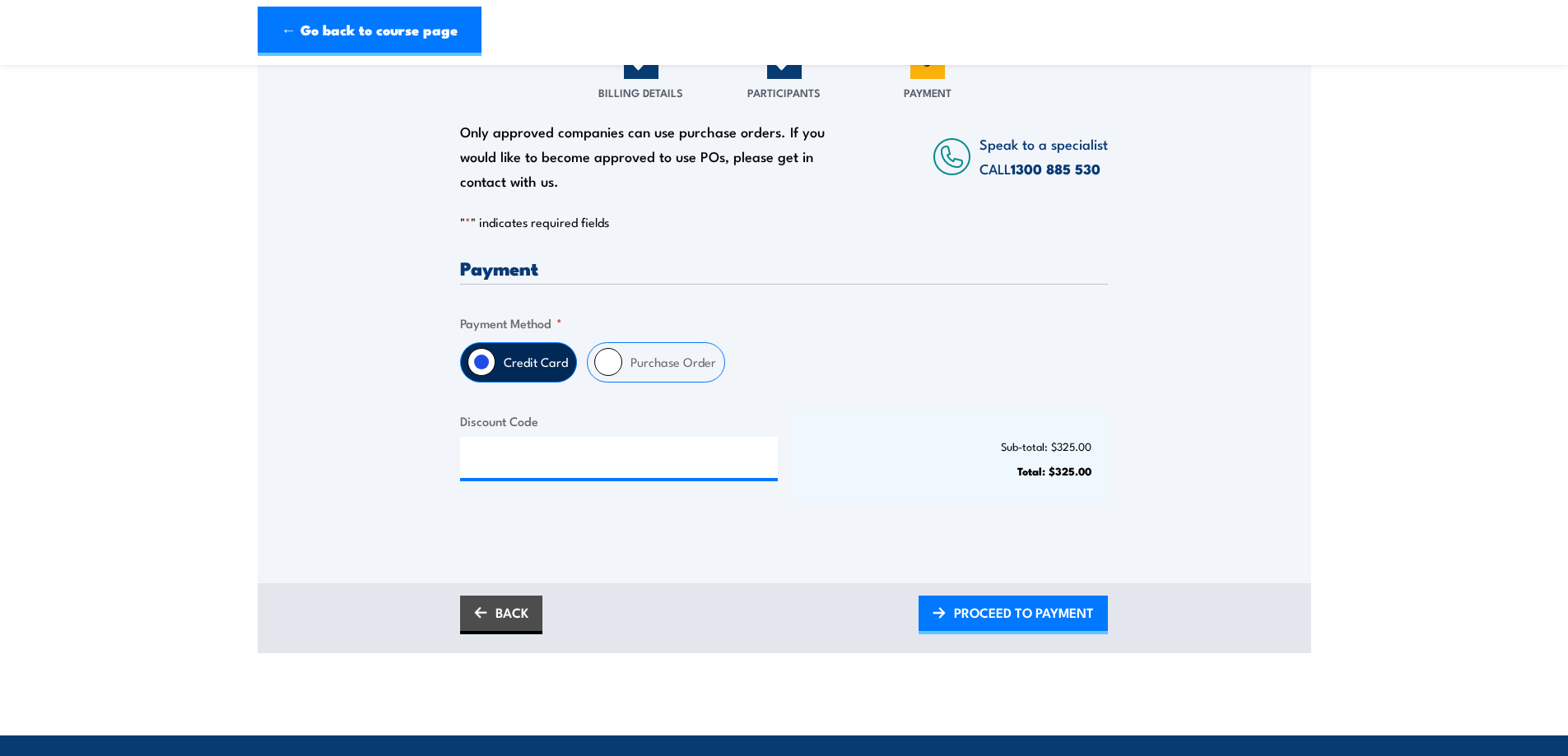
click at [600, 355] on input "Purchase Order" at bounding box center [609, 362] width 28 height 28
radio input "true"
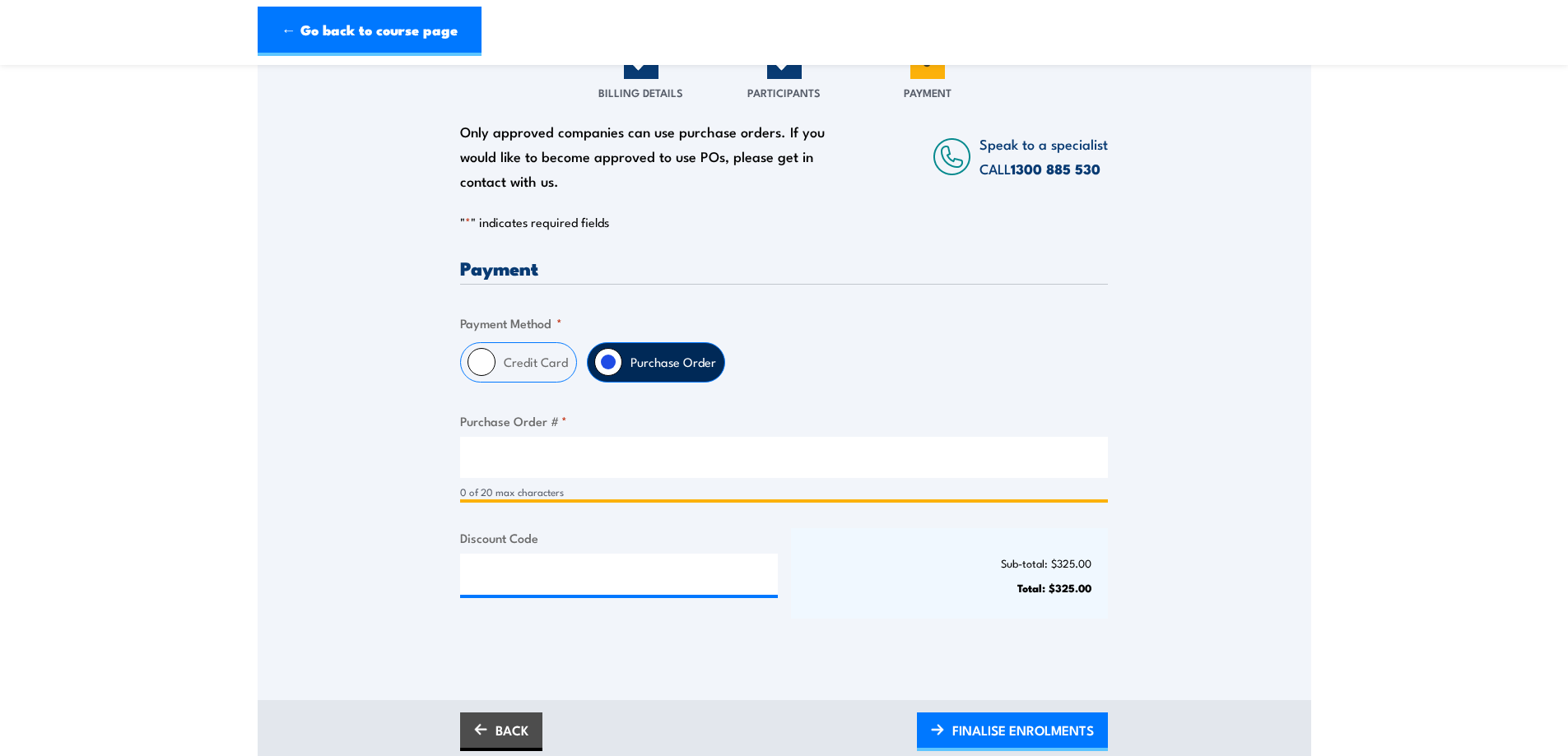
drag, startPoint x: 526, startPoint y: 442, endPoint x: 525, endPoint y: 455, distance: 13.0
click at [526, 443] on input "Purchase Order # *" at bounding box center [784, 457] width 647 height 42
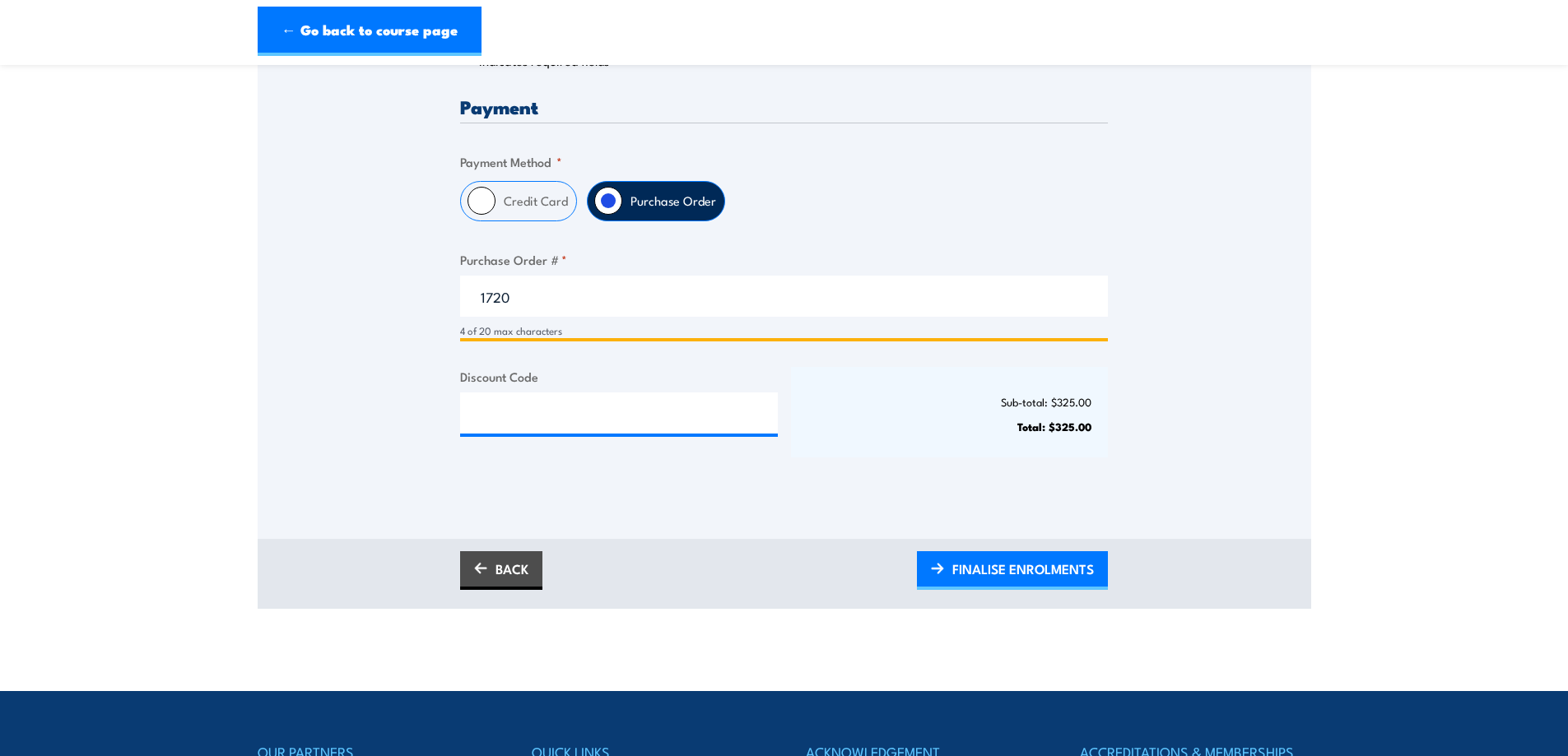
scroll to position [576, 0]
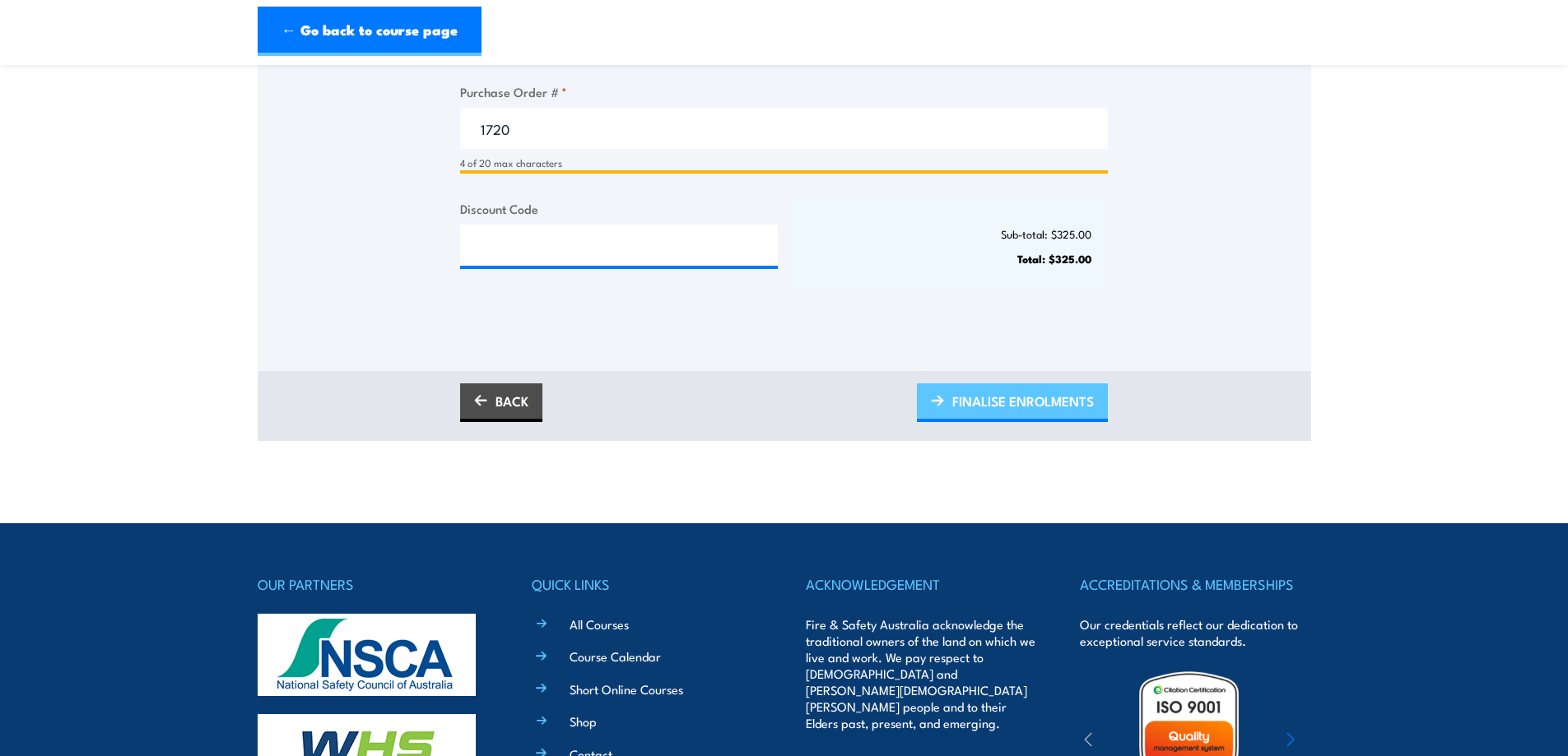
type input "1720"
click at [1016, 404] on span "FINALISE ENROLMENTS" at bounding box center [1023, 401] width 142 height 43
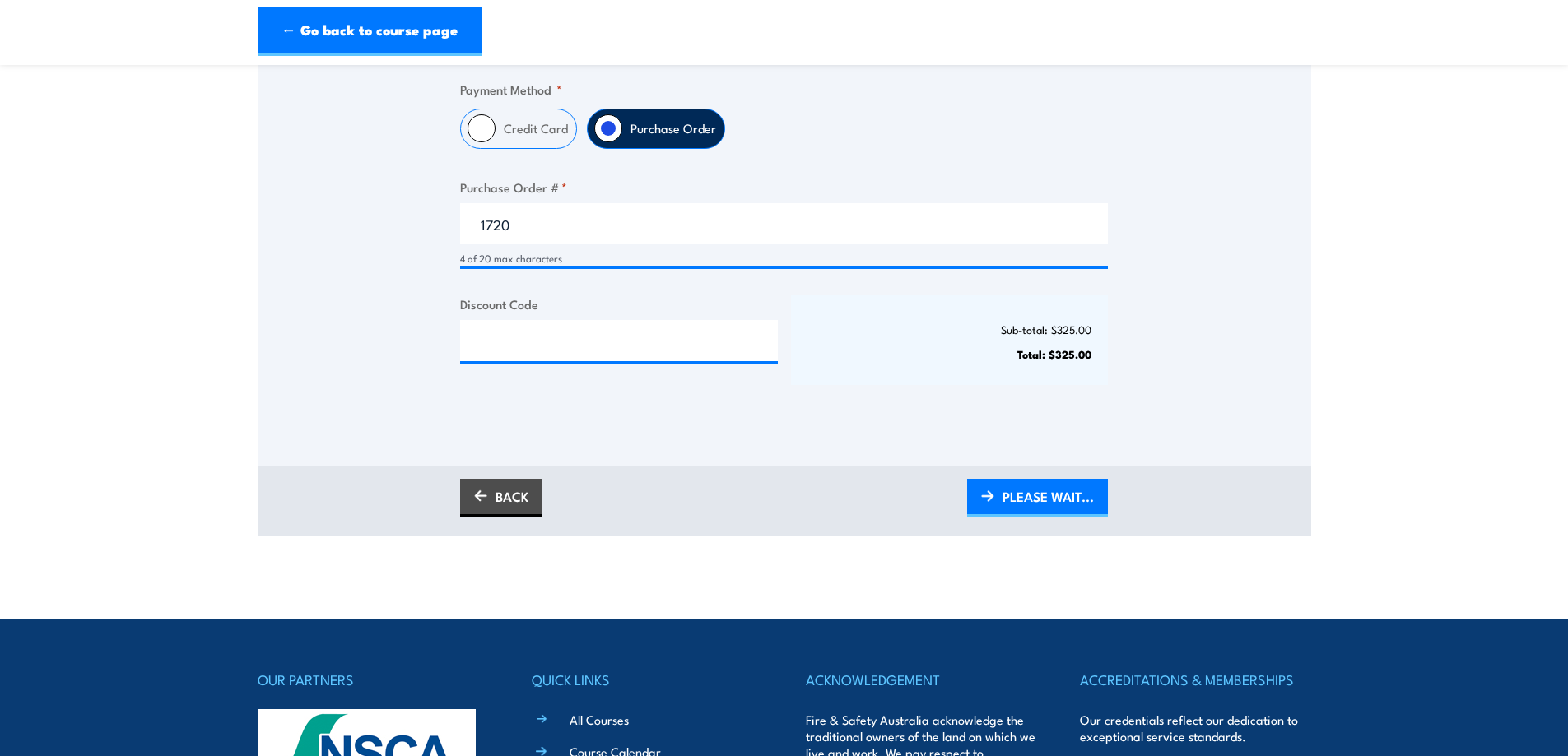
scroll to position [329, 0]
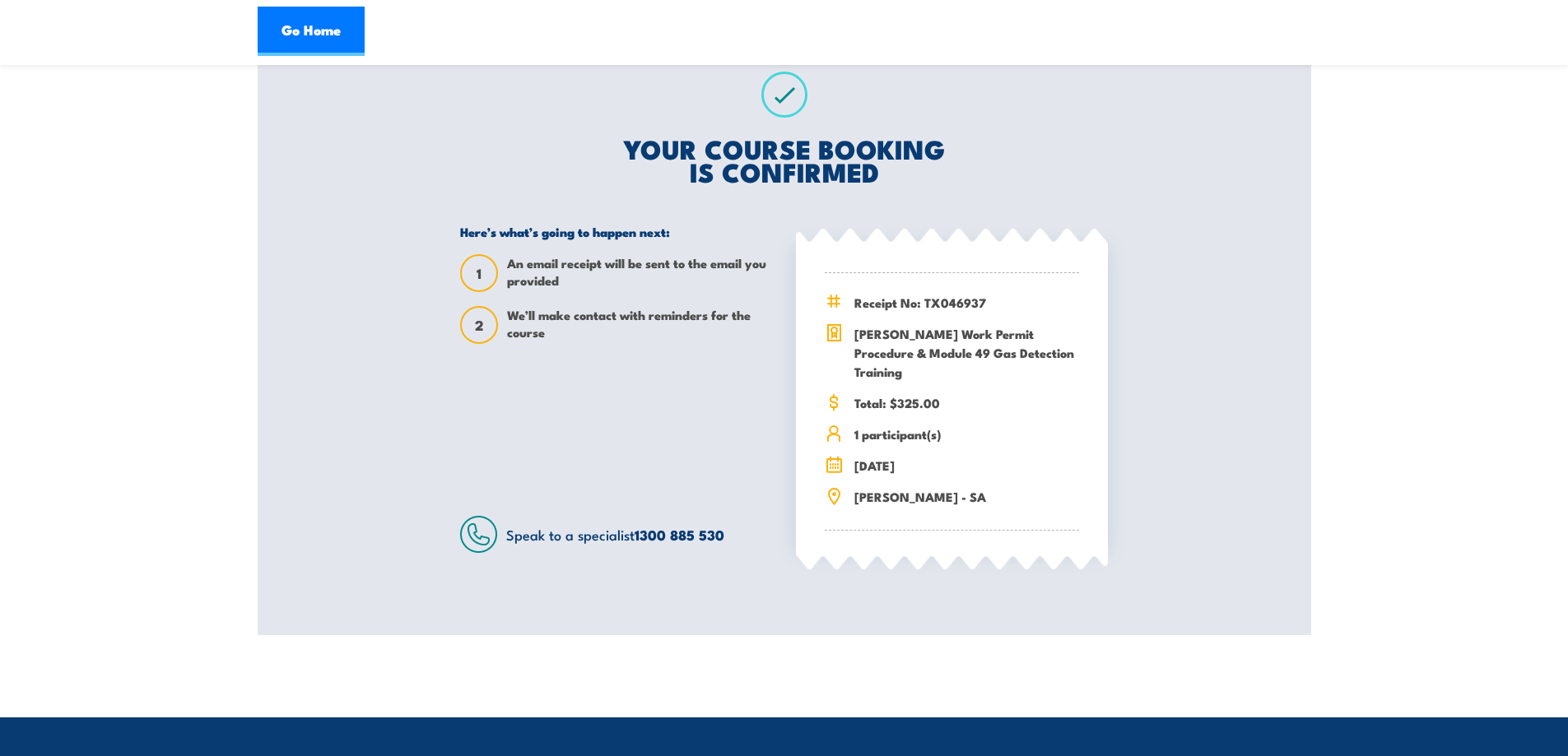
scroll to position [329, 0]
